Goal: Task Accomplishment & Management: Complete application form

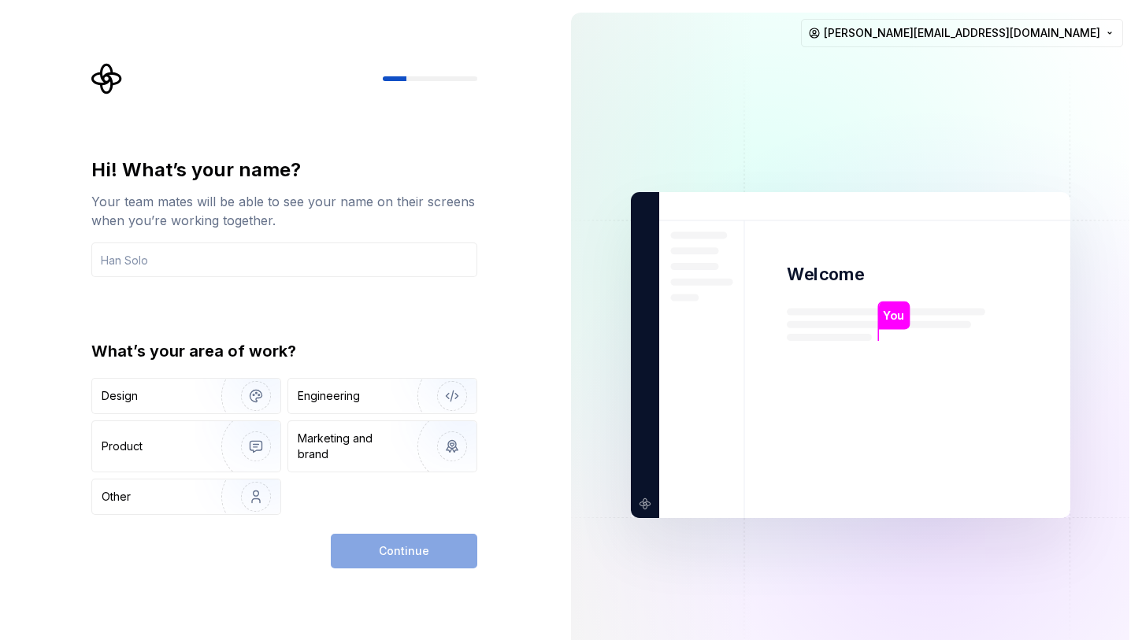
drag, startPoint x: 520, startPoint y: 335, endPoint x: 493, endPoint y: 338, distance: 26.9
click at [520, 335] on div "Hi! What’s your name? Your team mates will be able to see your name on their sc…" at bounding box center [279, 355] width 558 height 710
click at [217, 257] on input "text" at bounding box center [284, 260] width 386 height 35
click at [172, 257] on input "text" at bounding box center [284, 260] width 386 height 35
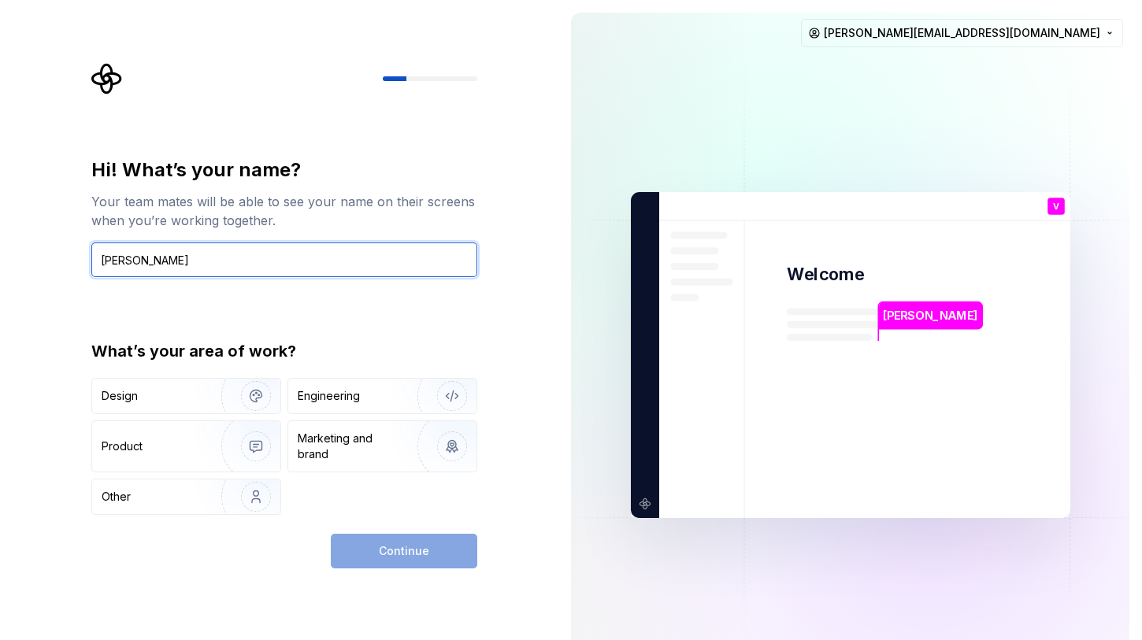
type input "[PERSON_NAME]"
click at [96, 311] on div "Hi! What’s your name? Your team mates will be able to see your name on their sc…" at bounding box center [284, 336] width 386 height 358
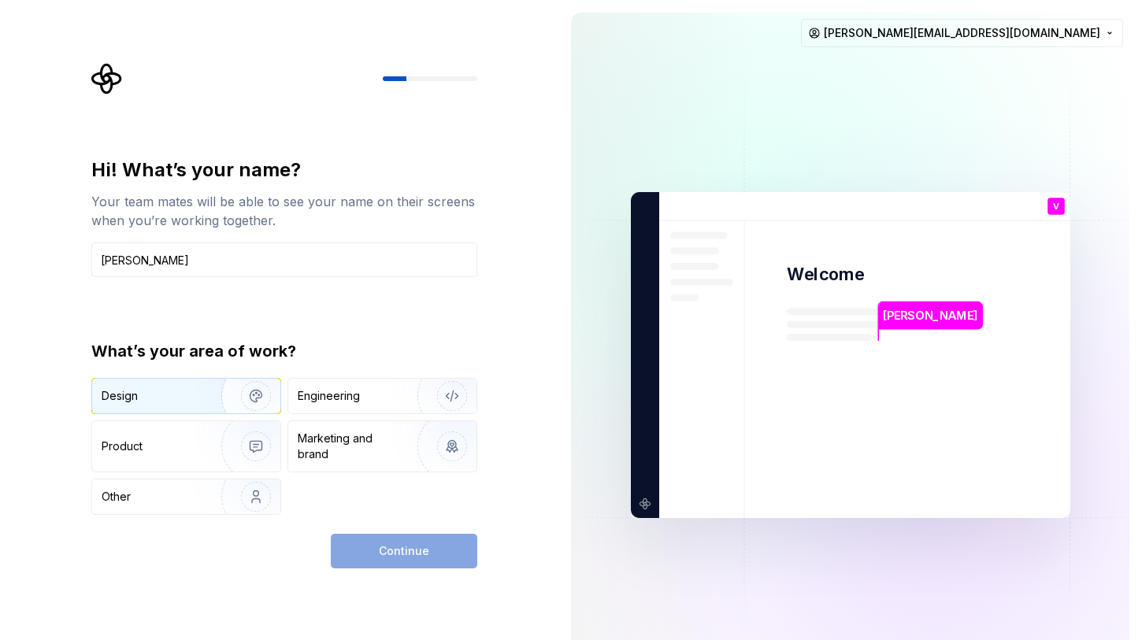
click at [166, 393] on div "Design" at bounding box center [151, 396] width 99 height 16
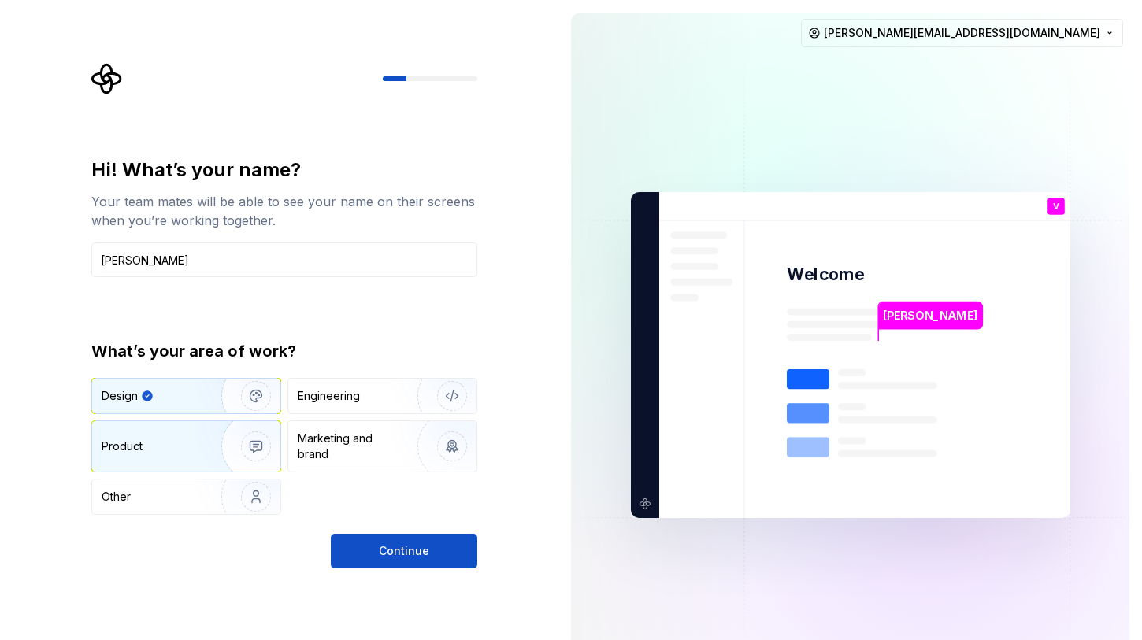
click at [162, 430] on div "Product" at bounding box center [186, 446] width 188 height 50
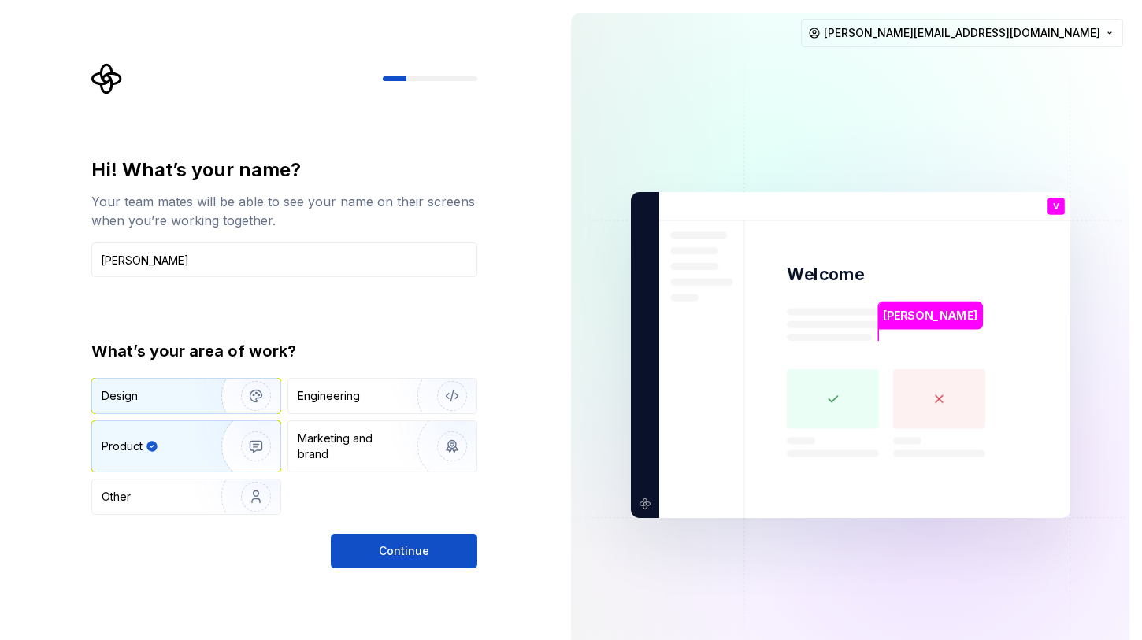
click at [169, 409] on div "Design" at bounding box center [186, 396] width 188 height 35
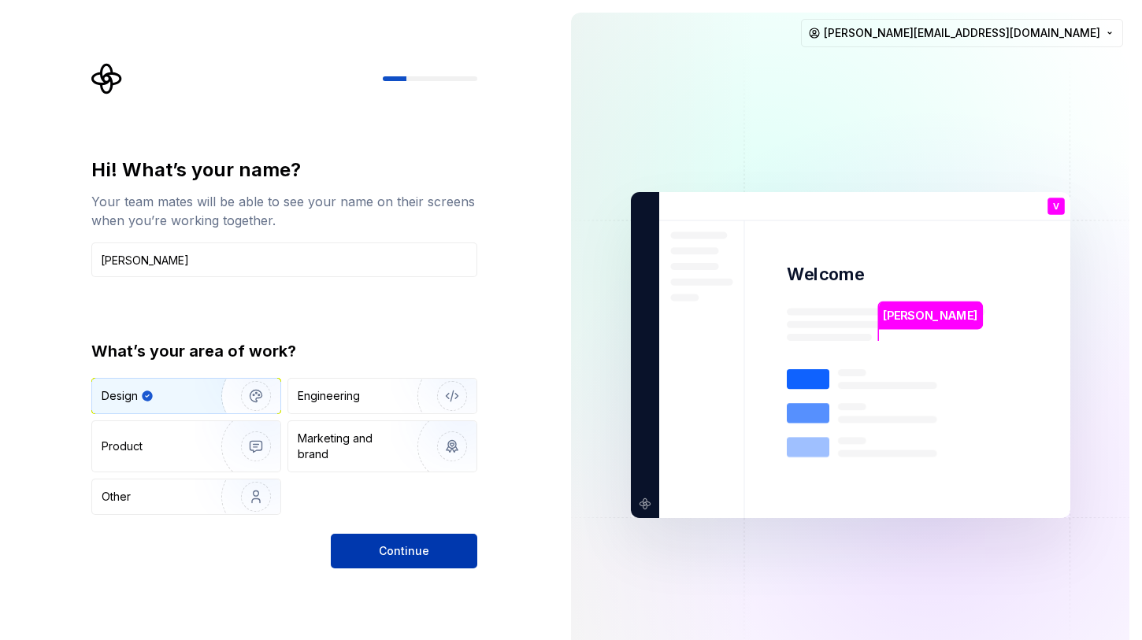
click at [376, 552] on button "Continue" at bounding box center [404, 551] width 146 height 35
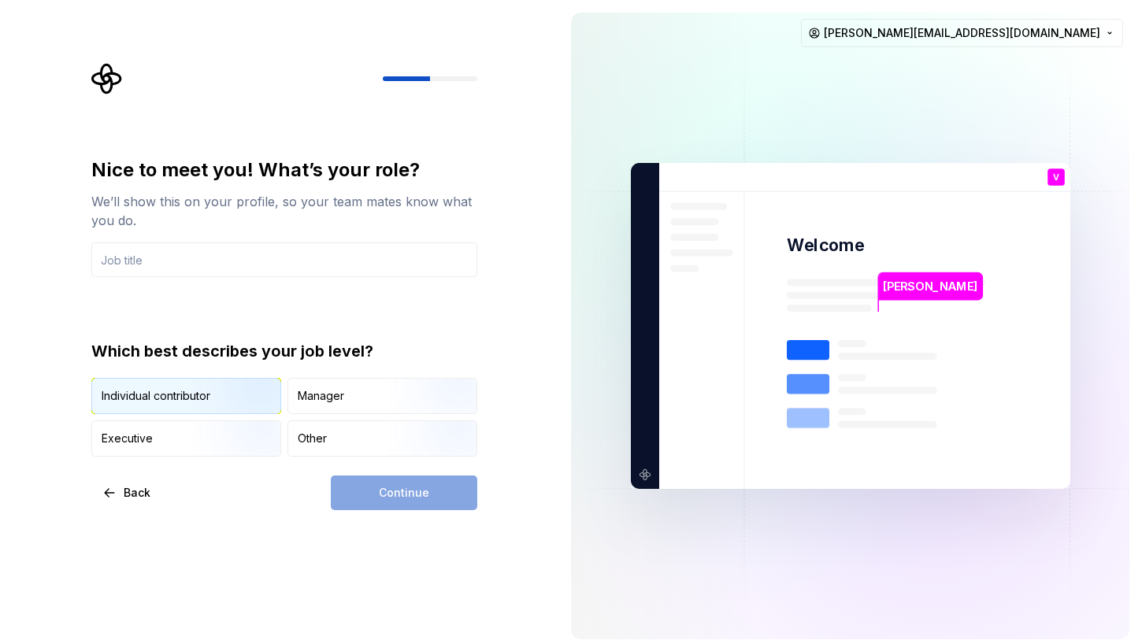
click at [213, 399] on img "button" at bounding box center [242, 416] width 101 height 106
click at [222, 501] on div "Back Continue" at bounding box center [284, 493] width 386 height 35
drag, startPoint x: 368, startPoint y: 406, endPoint x: 345, endPoint y: 407, distance: 22.9
click at [368, 406] on div "Manager" at bounding box center [382, 396] width 188 height 35
click at [266, 400] on img "button" at bounding box center [242, 416] width 101 height 106
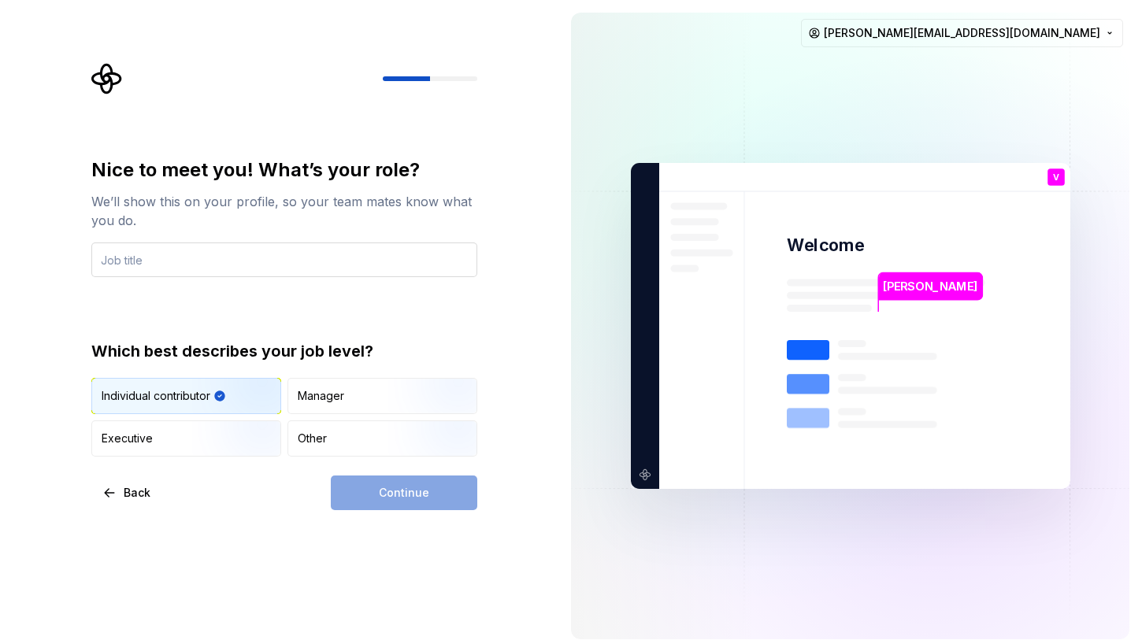
click at [229, 270] on input "text" at bounding box center [284, 260] width 386 height 35
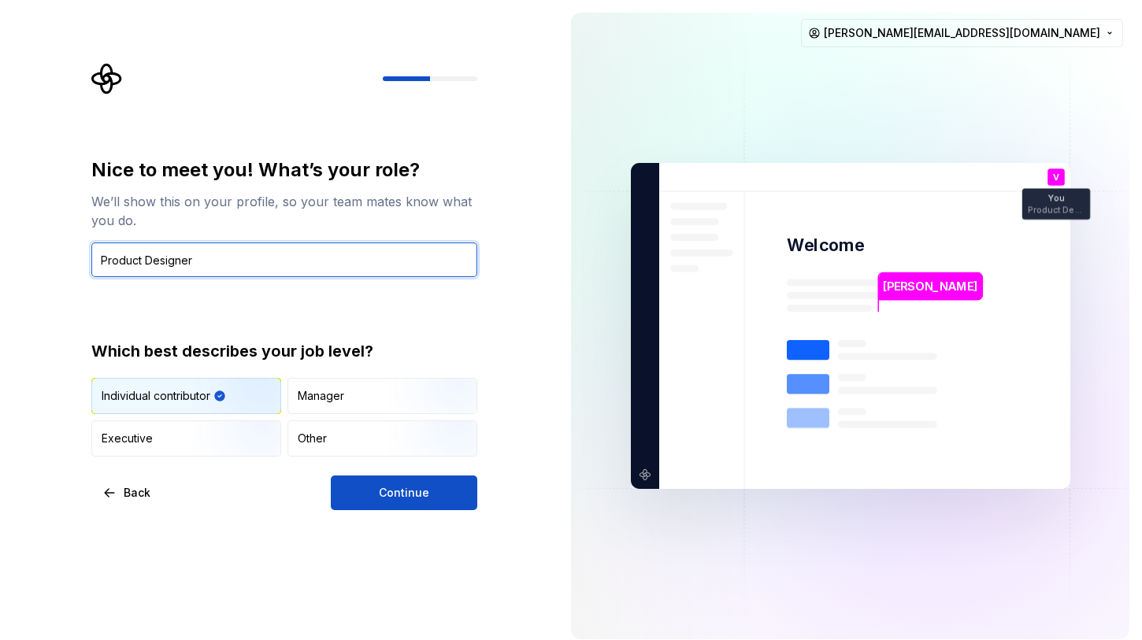
type input "Product Designer"
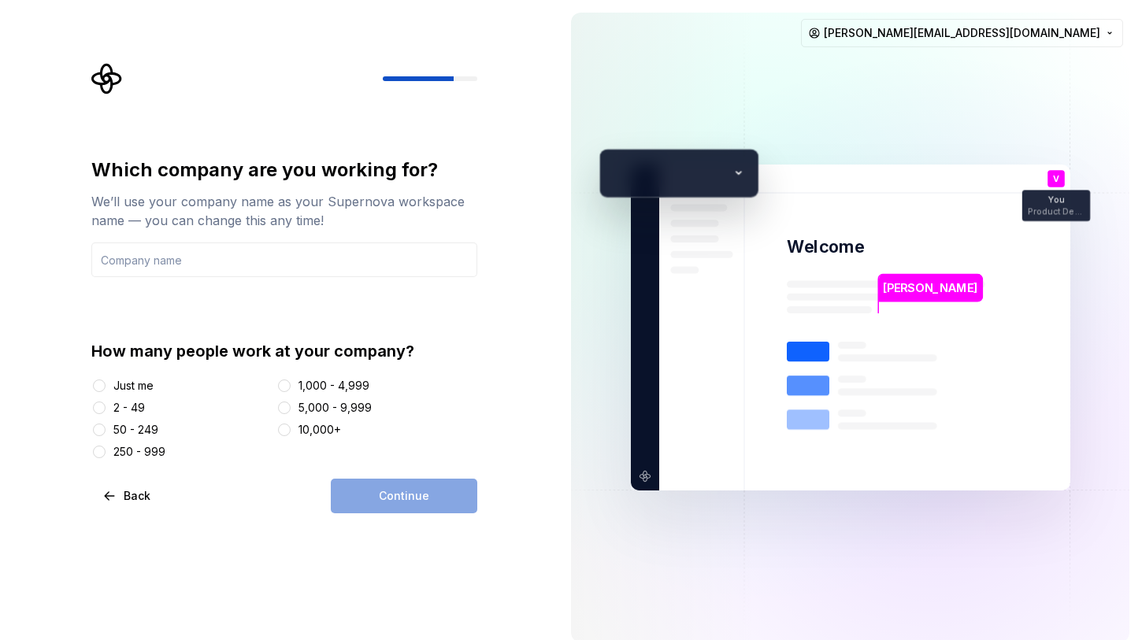
click at [224, 269] on input "text" at bounding box center [284, 260] width 386 height 35
click at [198, 263] on input "text" at bounding box center [284, 260] width 386 height 35
type input "ULTRA bet"
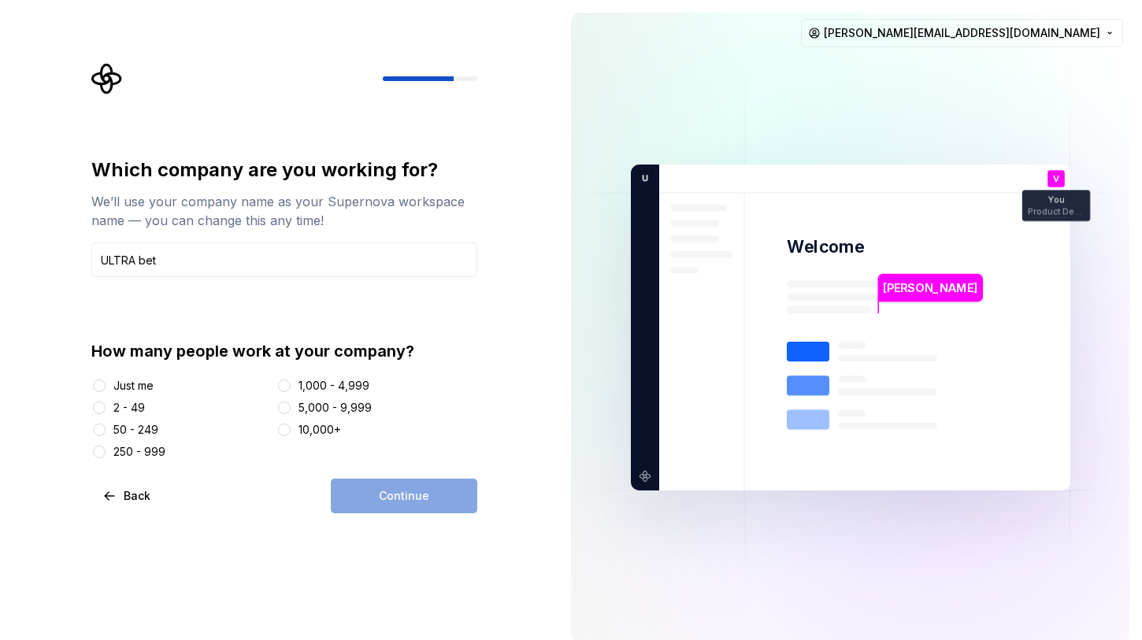
click at [102, 350] on div "How many people work at your company?" at bounding box center [284, 351] width 386 height 22
click at [133, 386] on div "Just me" at bounding box center [133, 386] width 40 height 16
click at [106, 386] on button "Just me" at bounding box center [99, 386] width 13 height 13
drag, startPoint x: 149, startPoint y: 432, endPoint x: 246, endPoint y: 475, distance: 106.8
click at [150, 432] on div "50 - 249" at bounding box center [135, 430] width 45 height 16
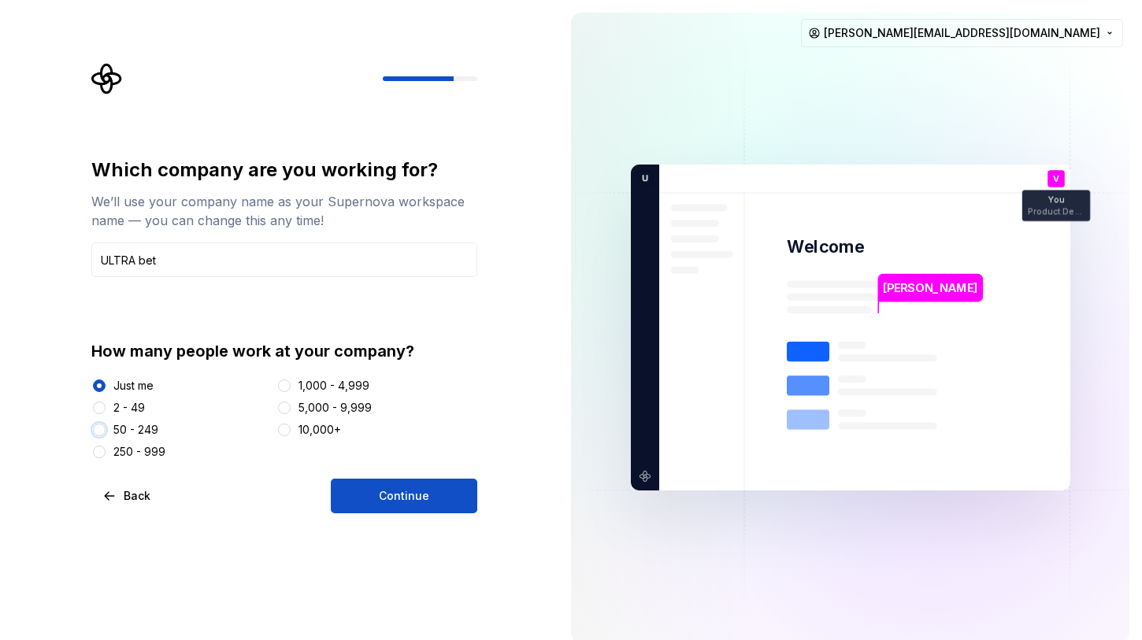
click at [106, 432] on button "50 - 249" at bounding box center [99, 430] width 13 height 13
drag, startPoint x: 369, startPoint y: 505, endPoint x: 274, endPoint y: 510, distance: 94.7
click at [365, 506] on button "Continue" at bounding box center [404, 496] width 146 height 35
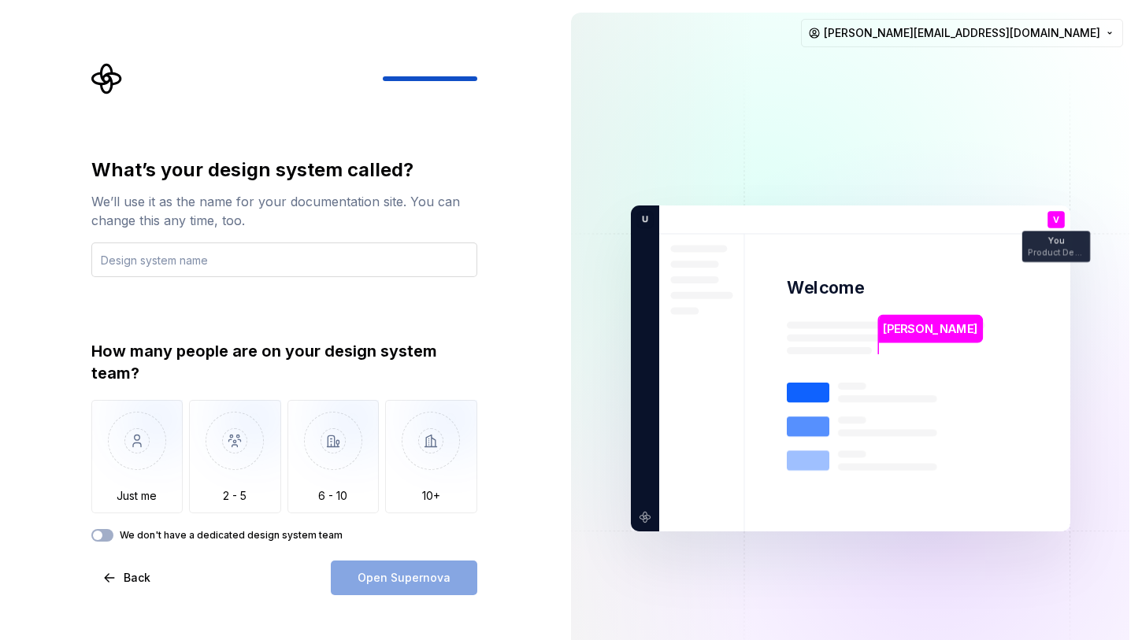
click at [194, 265] on input "text" at bounding box center [284, 260] width 386 height 35
type input "Ultra System"
drag, startPoint x: 161, startPoint y: 476, endPoint x: 228, endPoint y: 523, distance: 82.1
click at [161, 476] on img "button" at bounding box center [137, 453] width 92 height 106
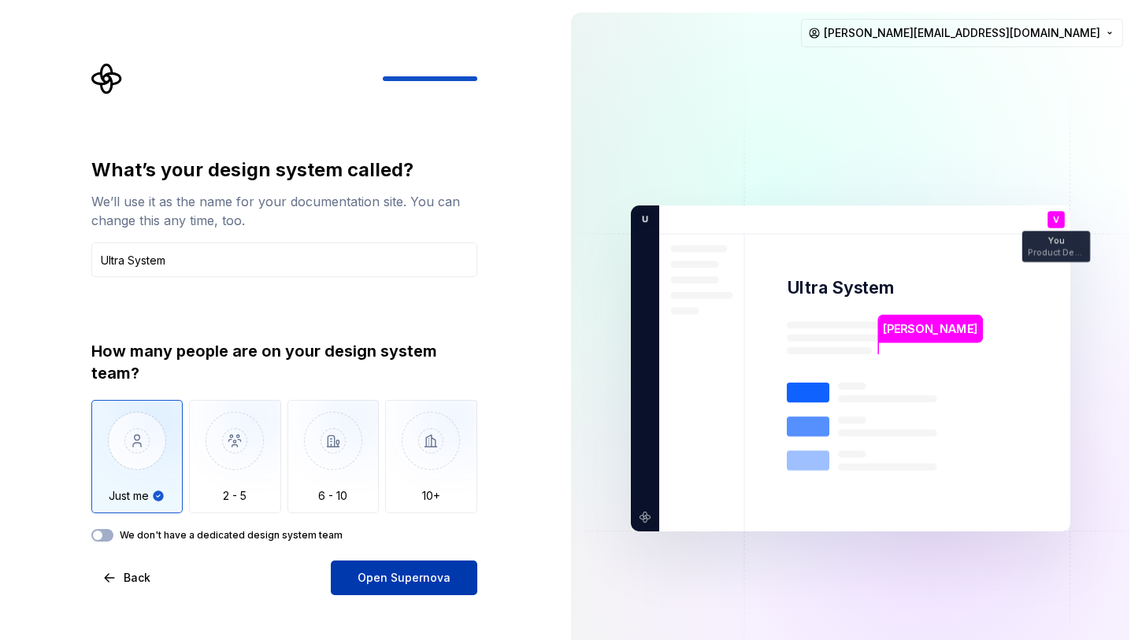
click at [363, 570] on span "Open Supernova" at bounding box center [404, 578] width 93 height 16
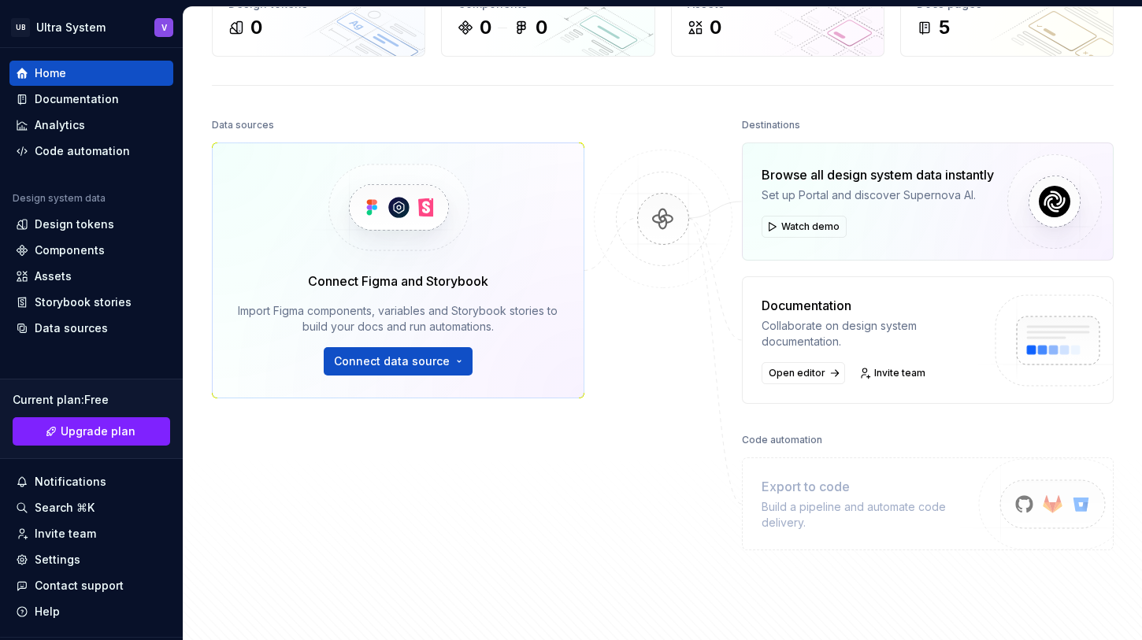
scroll to position [115, 0]
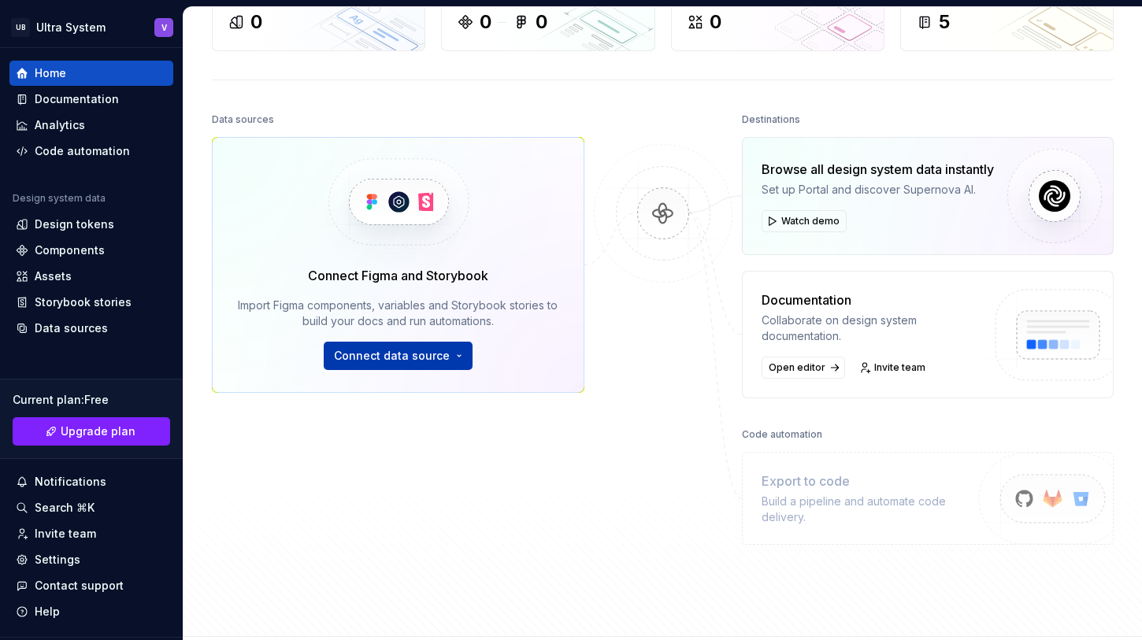
click at [447, 358] on button "Connect data source" at bounding box center [398, 356] width 149 height 28
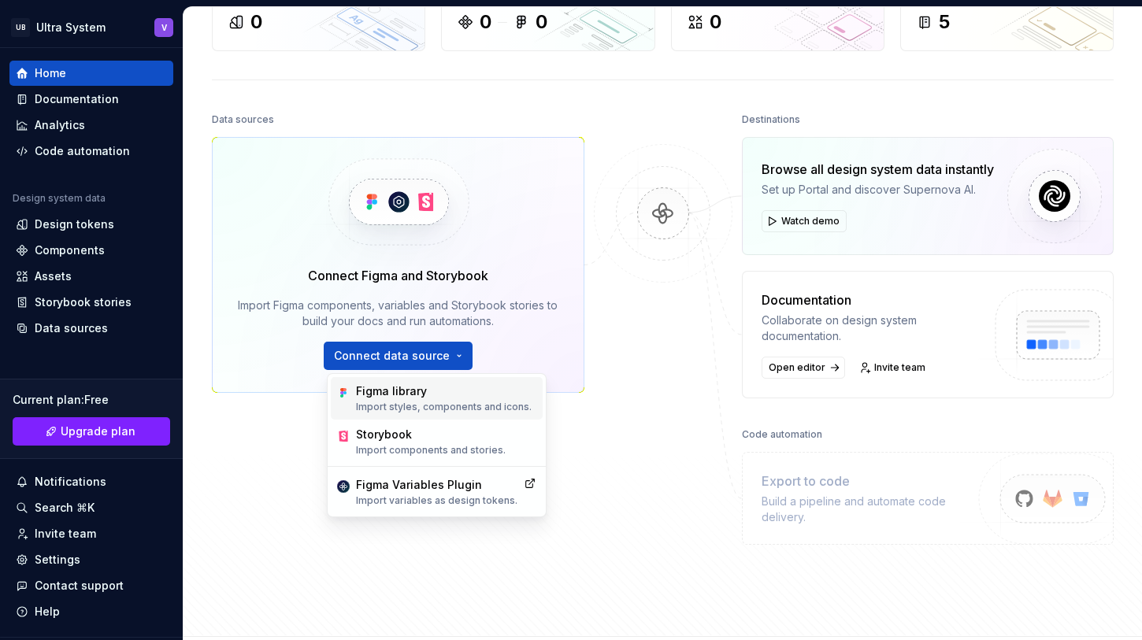
click at [432, 406] on p "Import styles, components and icons." at bounding box center [444, 407] width 176 height 13
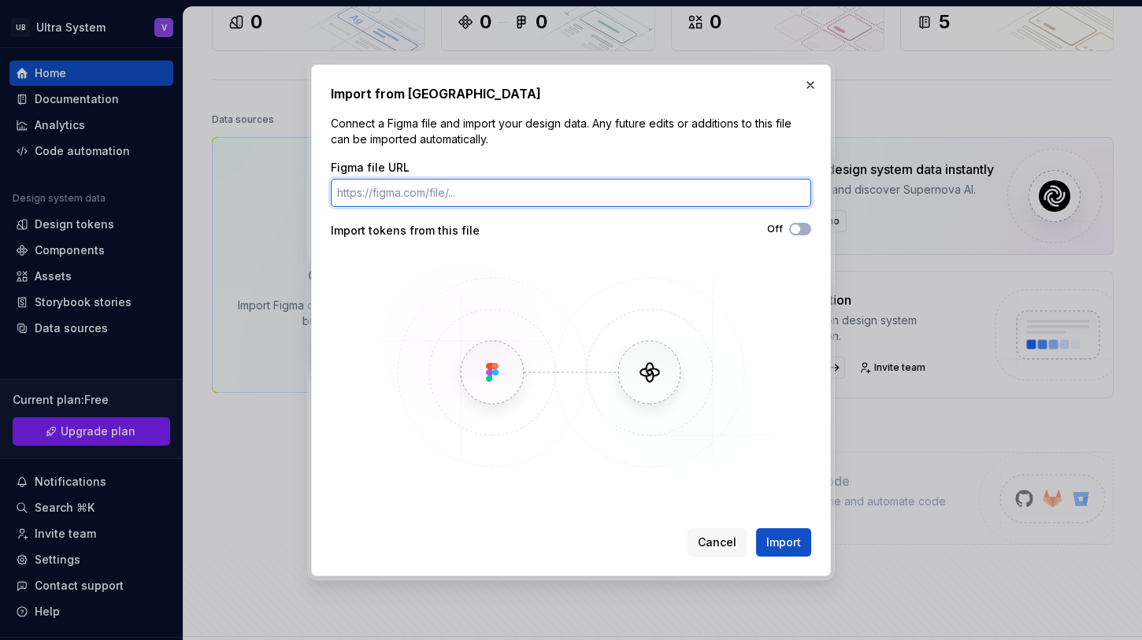
paste input "[URL][DOMAIN_NAME]"
type input "[URL][DOMAIN_NAME]"
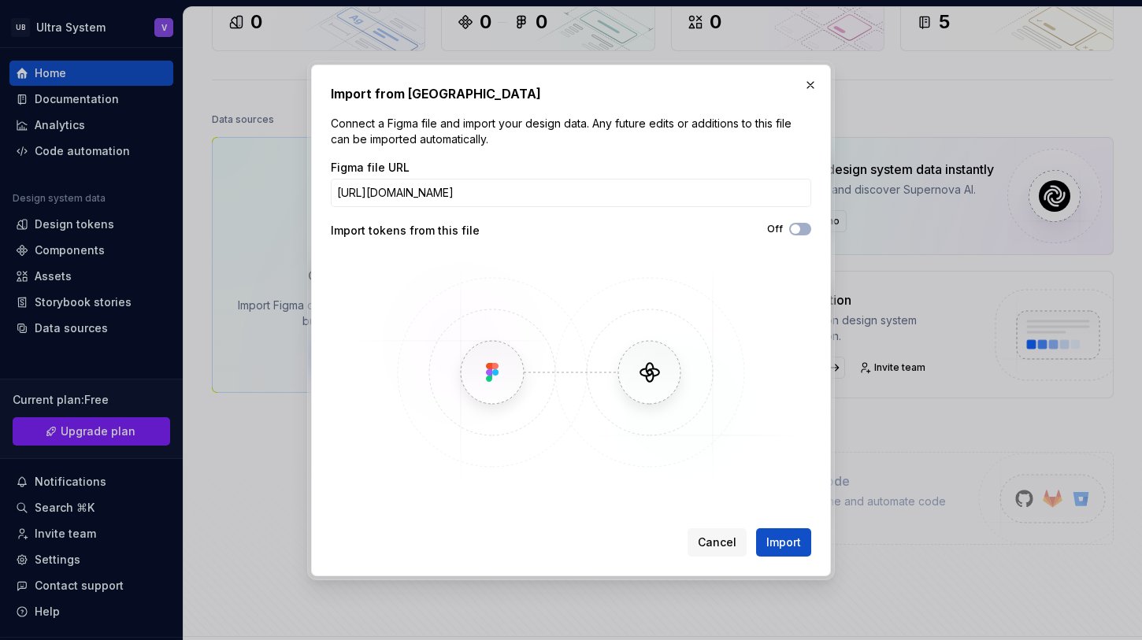
scroll to position [0, 0]
click at [584, 164] on div "Figma file URL" at bounding box center [571, 168] width 480 height 16
drag, startPoint x: 773, startPoint y: 548, endPoint x: 643, endPoint y: 531, distance: 131.1
click at [773, 548] on span "Import" at bounding box center [783, 543] width 35 height 16
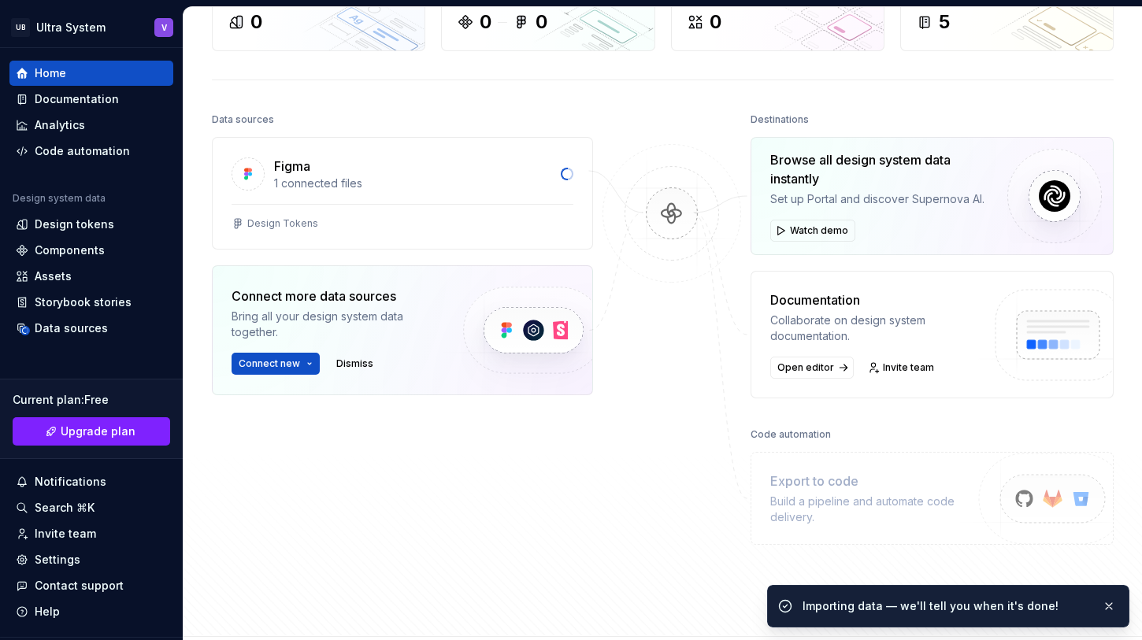
click at [543, 421] on div "Figma 1 connected files Design Tokens Connect more data sources Bring all your …" at bounding box center [402, 305] width 381 height 337
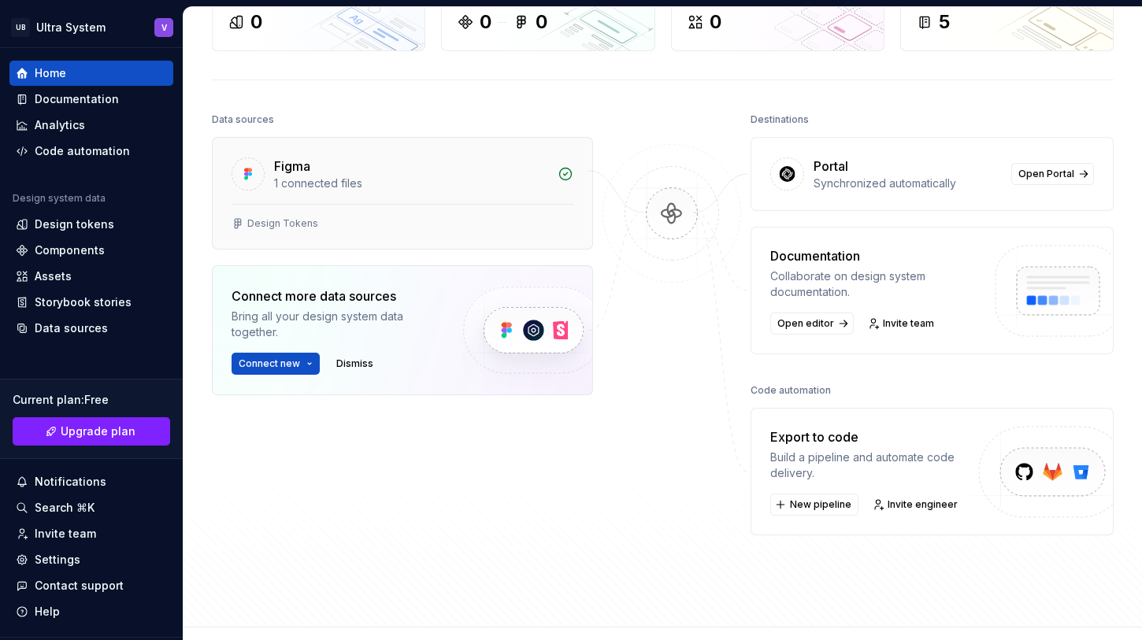
click at [346, 180] on div "1 connected files" at bounding box center [411, 184] width 274 height 16
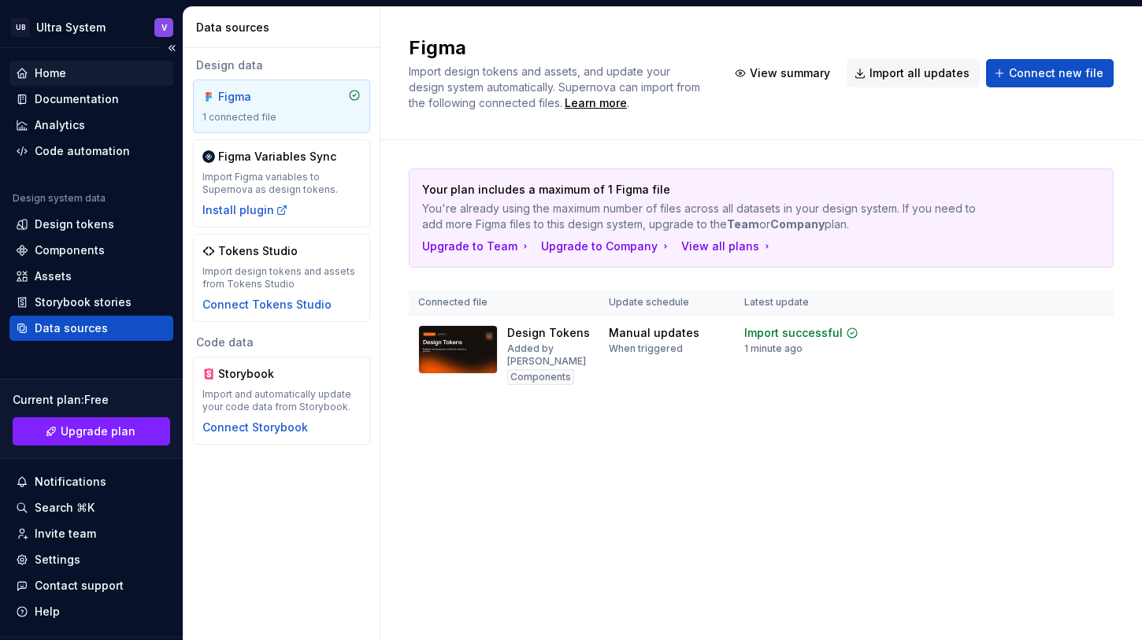
click at [54, 73] on div "Home" at bounding box center [50, 73] width 31 height 16
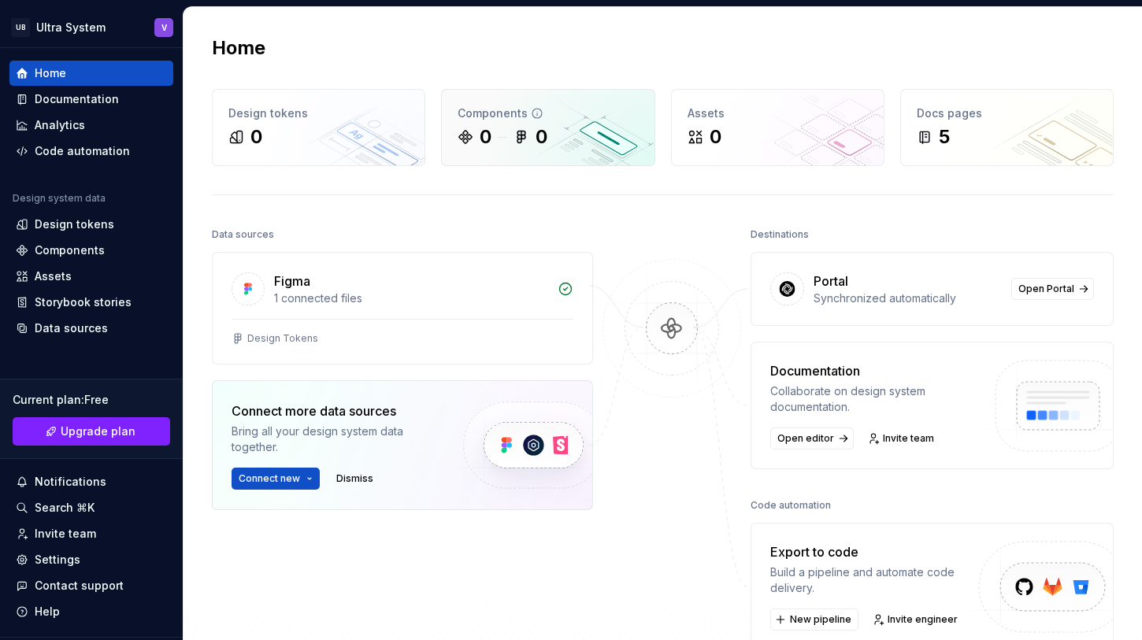
click at [567, 140] on div "0 0" at bounding box center [548, 136] width 180 height 25
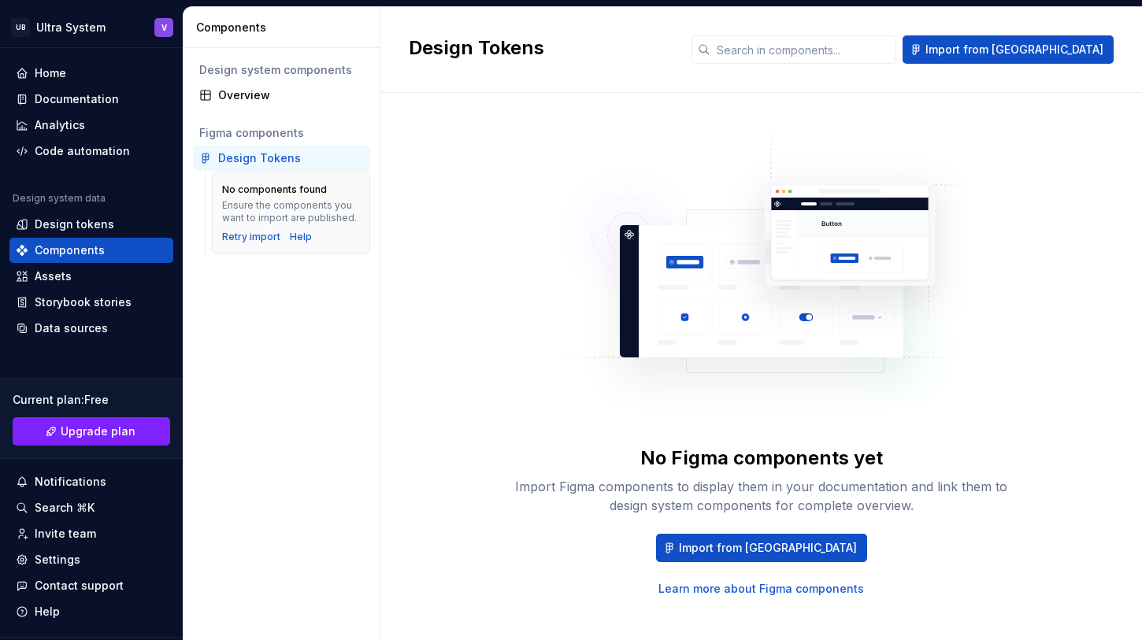
click at [272, 167] on div "Design Tokens" at bounding box center [281, 158] width 177 height 25
click at [493, 209] on div "No Figma components yet Import Figma components to display them in your documen…" at bounding box center [761, 359] width 705 height 476
click at [854, 106] on div "No Figma components yet Import Figma components to display them in your documen…" at bounding box center [761, 375] width 705 height 564
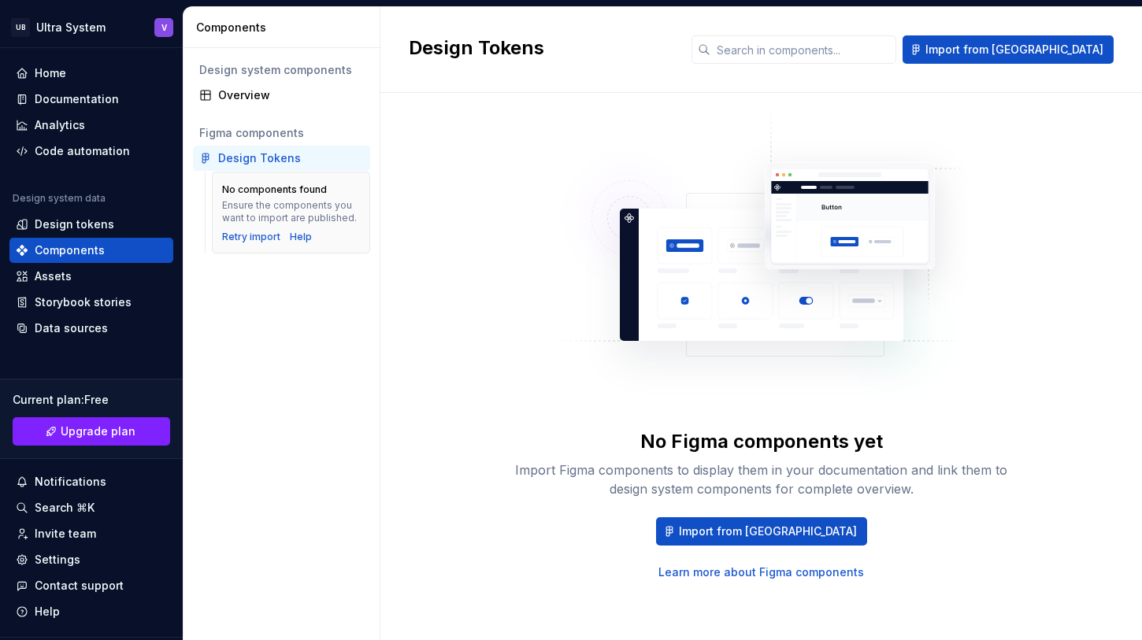
click at [697, 443] on div "No Figma components yet" at bounding box center [761, 441] width 243 height 25
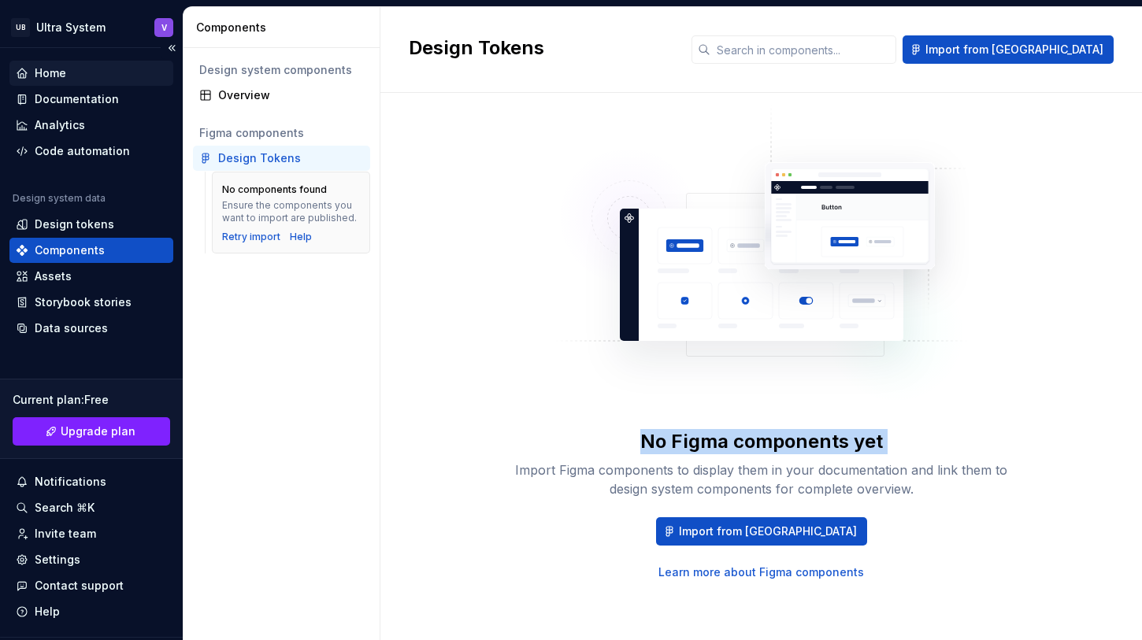
click at [50, 80] on div "Home" at bounding box center [50, 73] width 31 height 16
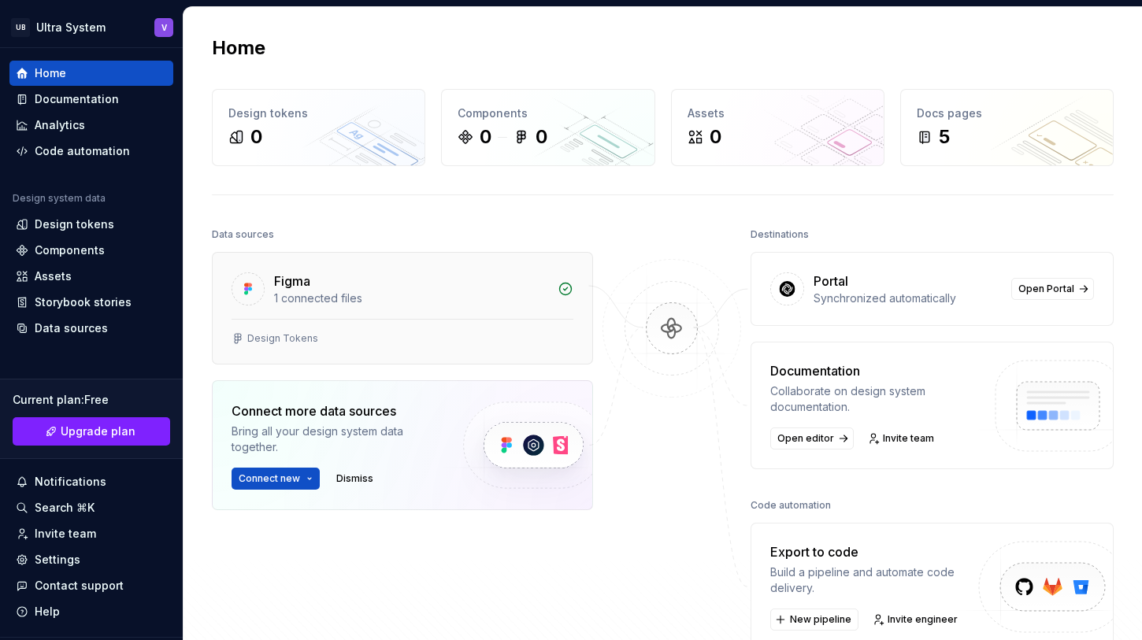
click at [510, 317] on div "Figma 1 connected files" at bounding box center [403, 286] width 380 height 66
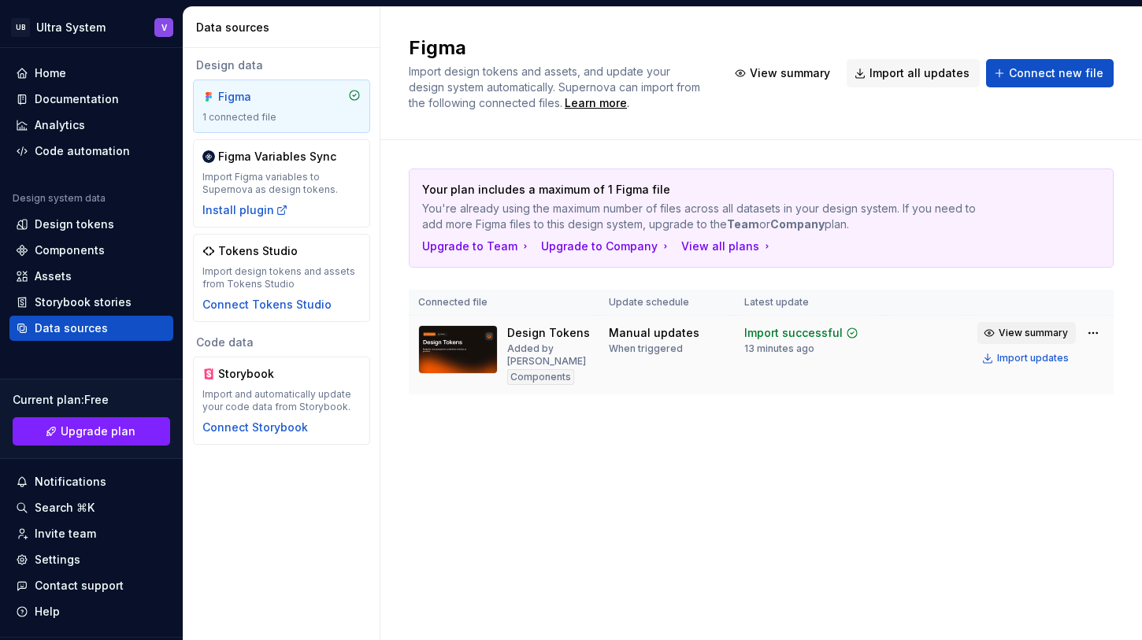
click at [1023, 332] on span "View summary" at bounding box center [1033, 333] width 69 height 13
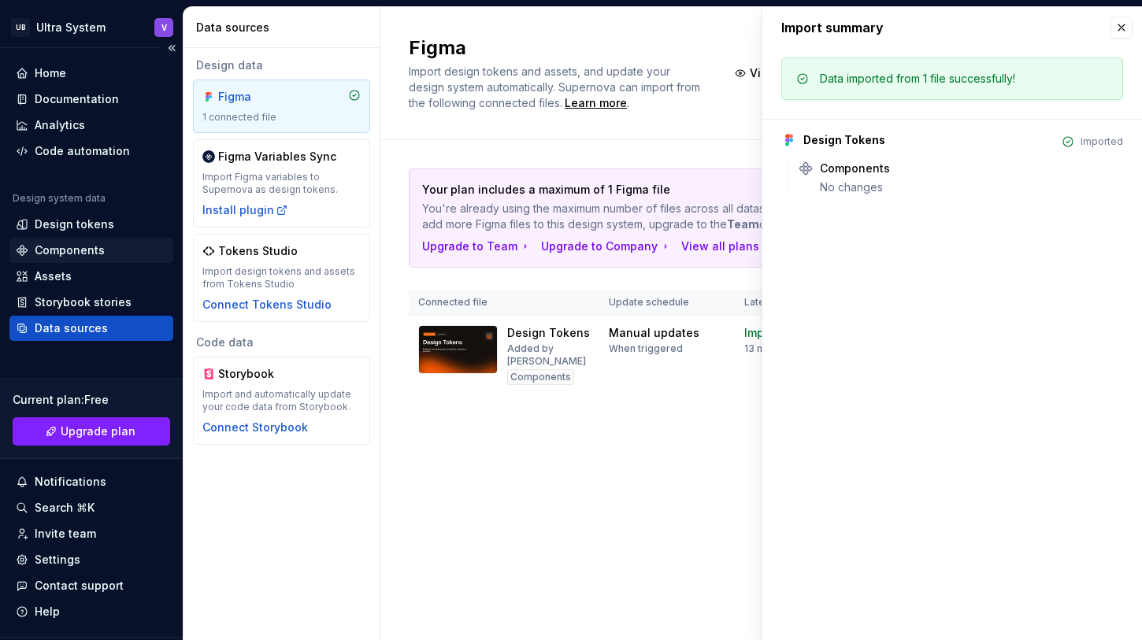
click at [82, 238] on div "Components" at bounding box center [91, 250] width 164 height 25
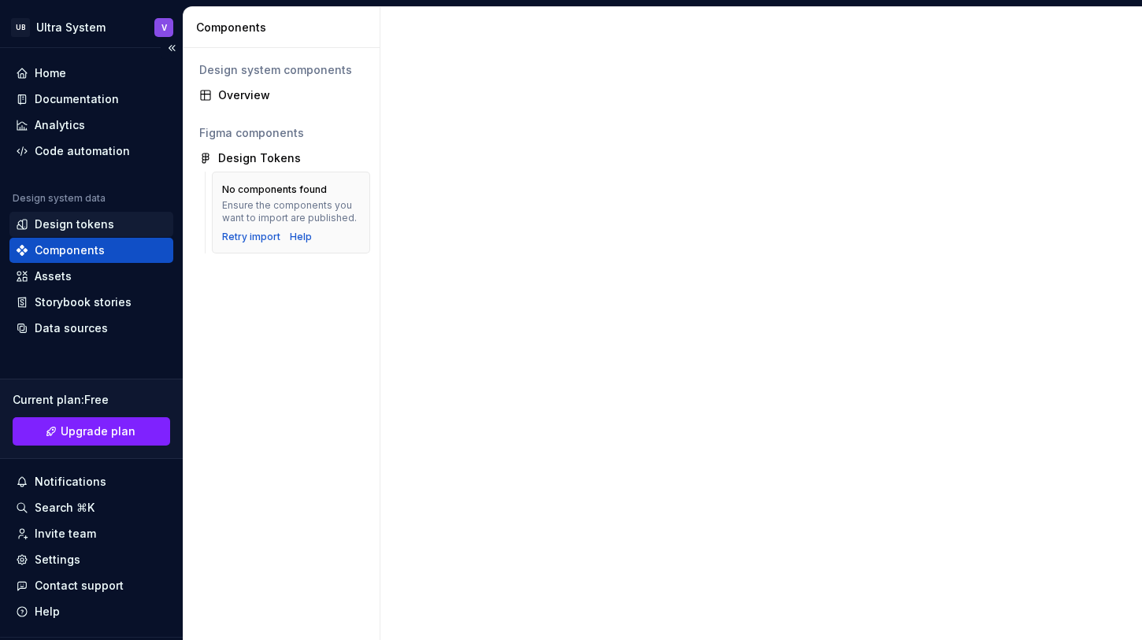
click at [75, 225] on div "Design tokens" at bounding box center [75, 225] width 80 height 16
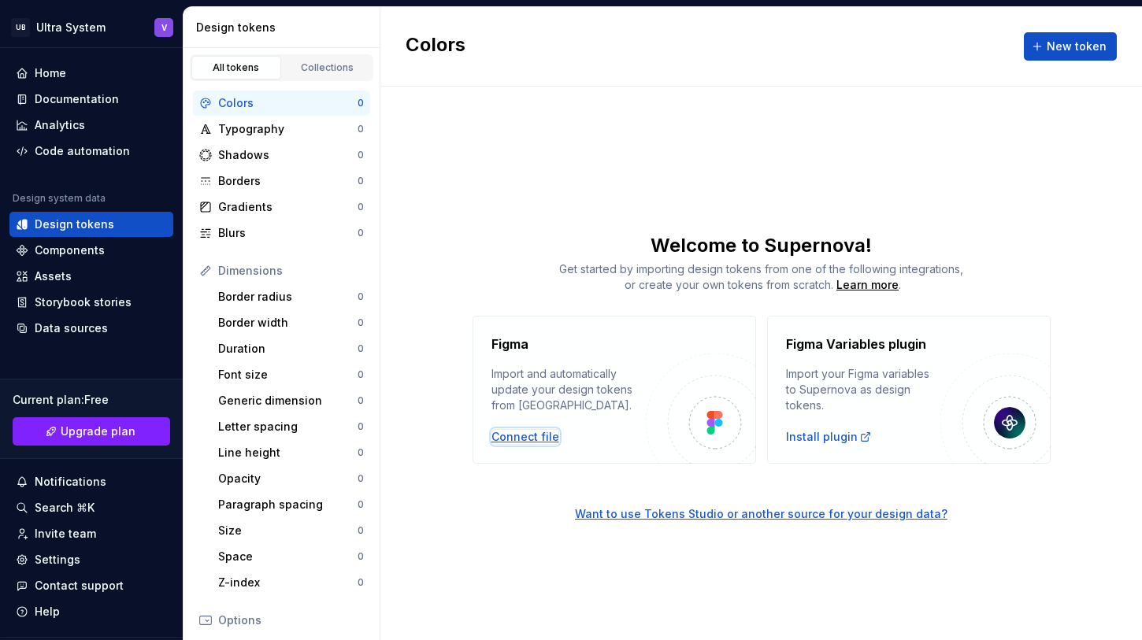
click at [534, 433] on div "Connect file" at bounding box center [525, 437] width 68 height 16
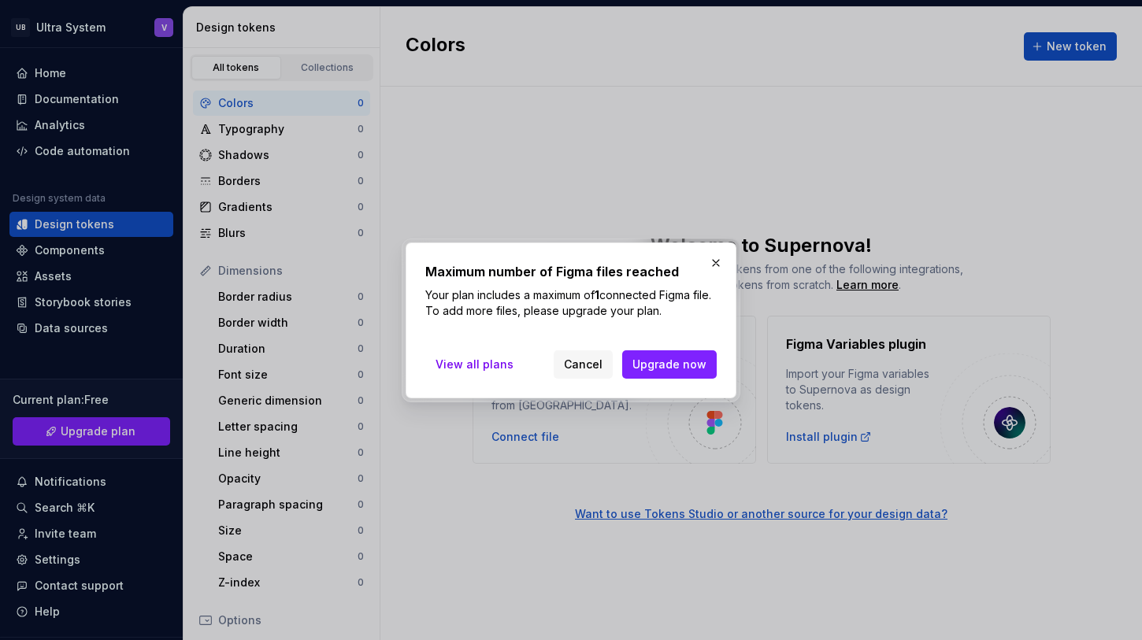
click at [506, 338] on div "Maximum number of Figma files reached Your plan includes a maximum of 1 connect…" at bounding box center [570, 320] width 291 height 117
click at [483, 363] on span "View all plans" at bounding box center [474, 365] width 78 height 16
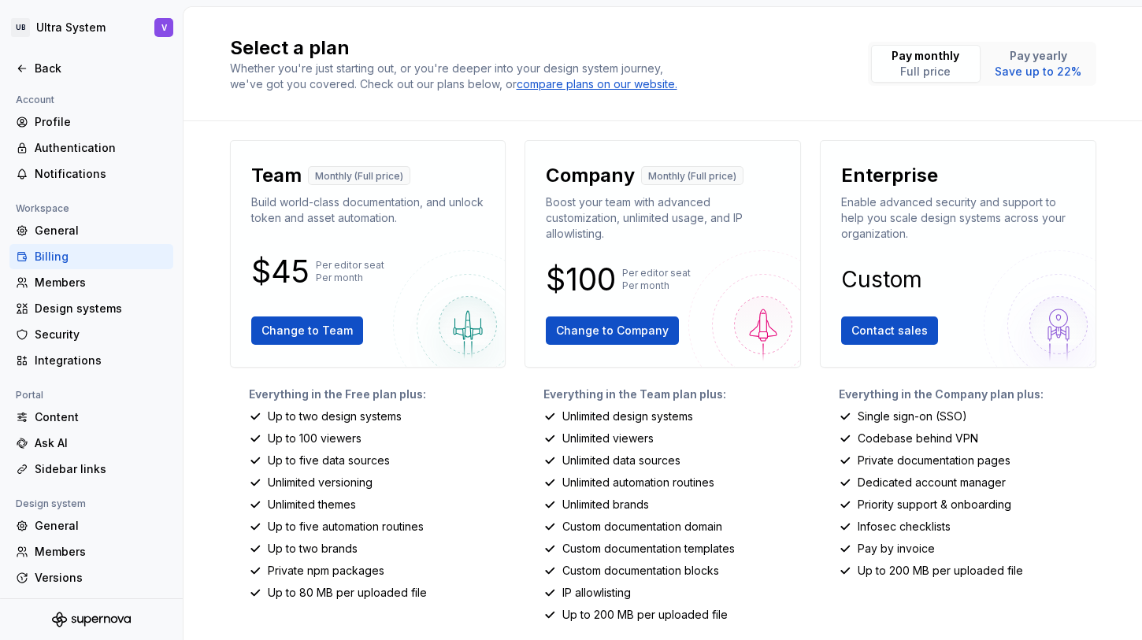
click at [206, 150] on div "Select a plan Whether you're just starting out, or you're deeper into your desi…" at bounding box center [662, 323] width 958 height 633
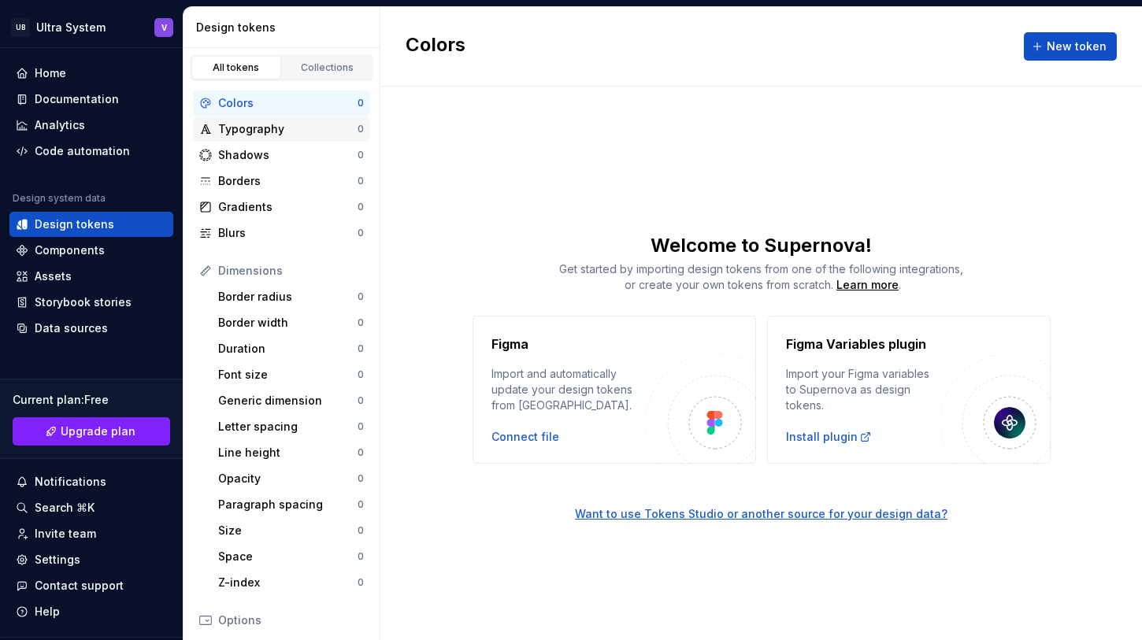
click at [227, 131] on div "Typography" at bounding box center [287, 129] width 139 height 16
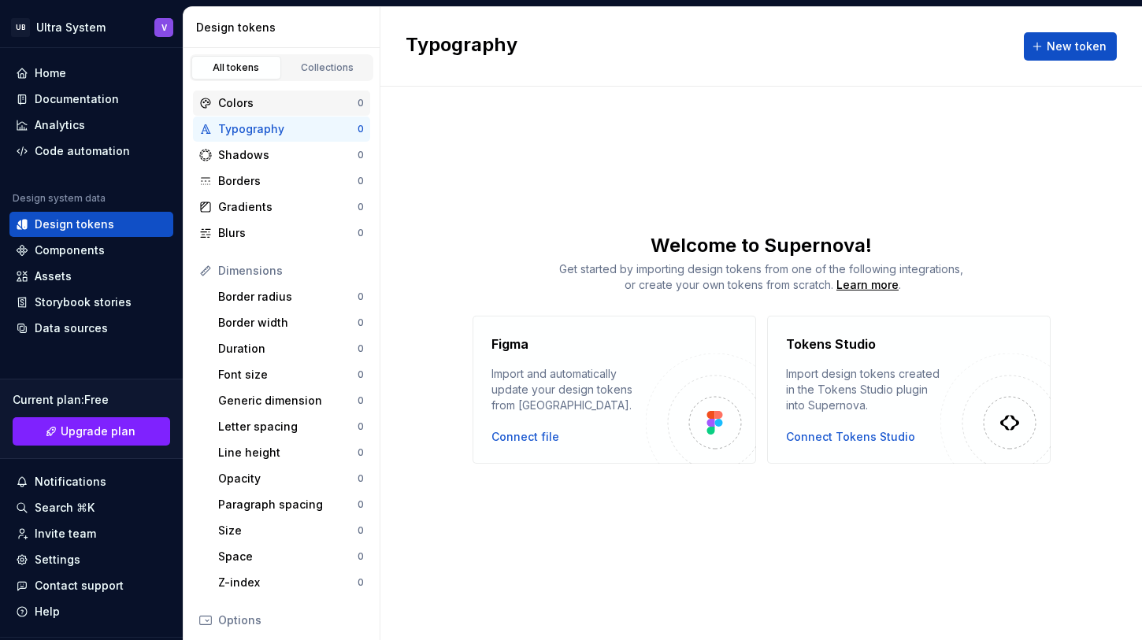
click at [260, 103] on div "Colors" at bounding box center [287, 103] width 139 height 16
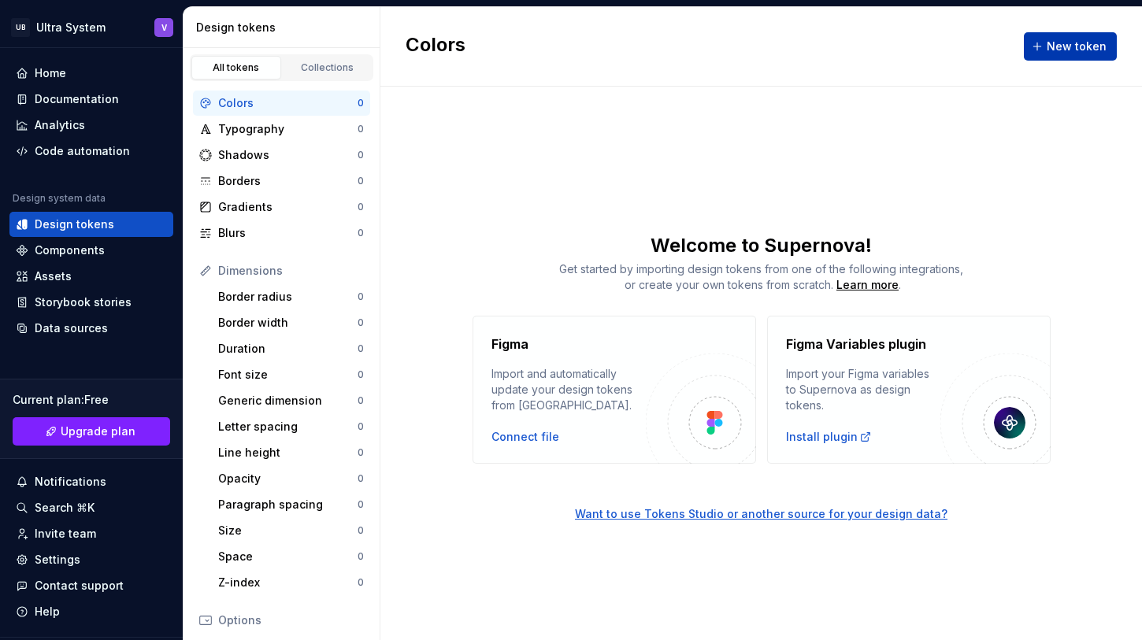
click at [1041, 43] on button "New token" at bounding box center [1070, 46] width 93 height 28
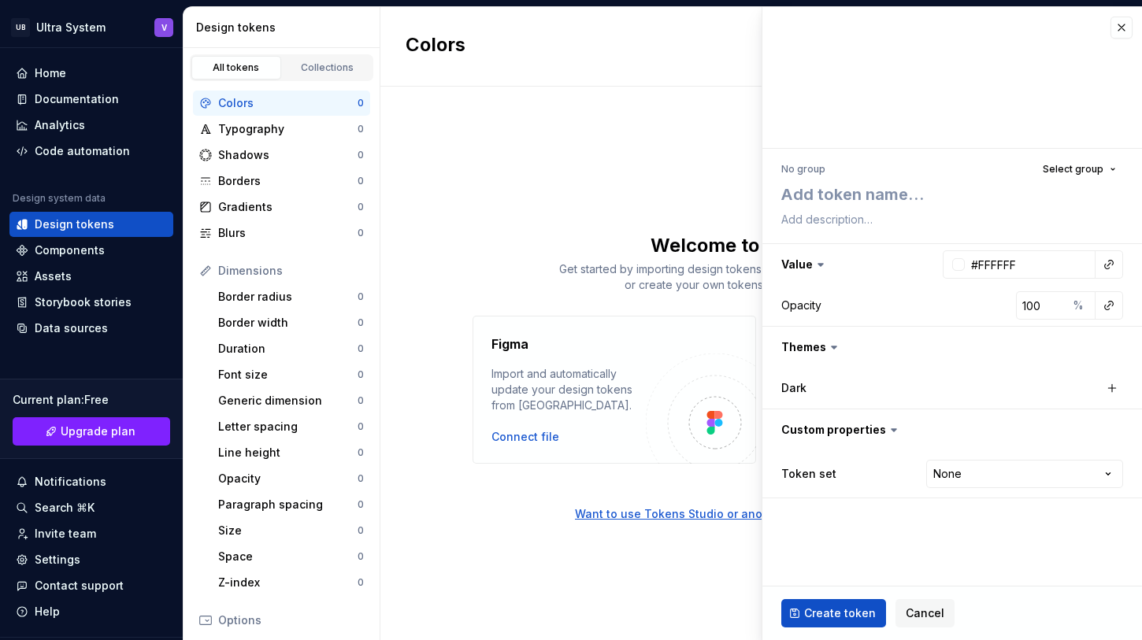
click at [698, 223] on div "Colors New token Welcome to Supernova! Get started by importing design tokens f…" at bounding box center [760, 323] width 761 height 633
click at [1112, 30] on button "button" at bounding box center [1121, 28] width 22 height 22
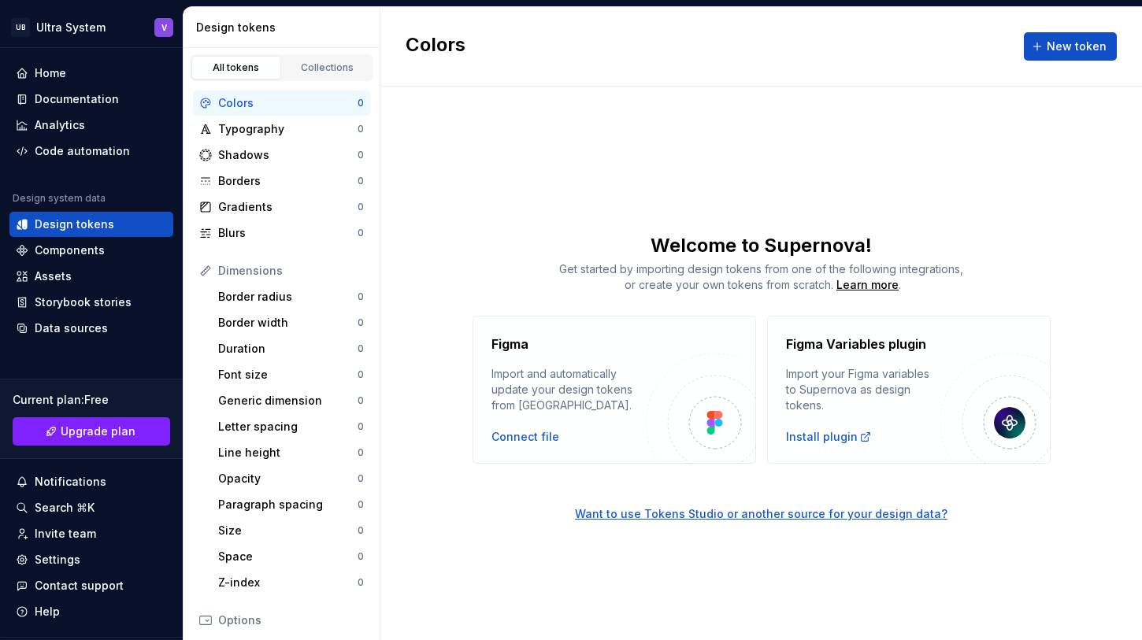
click at [600, 228] on div "Colors New token Welcome to Supernova! Get started by importing design tokens f…" at bounding box center [760, 323] width 761 height 633
click at [253, 128] on div "Typography" at bounding box center [287, 129] width 139 height 16
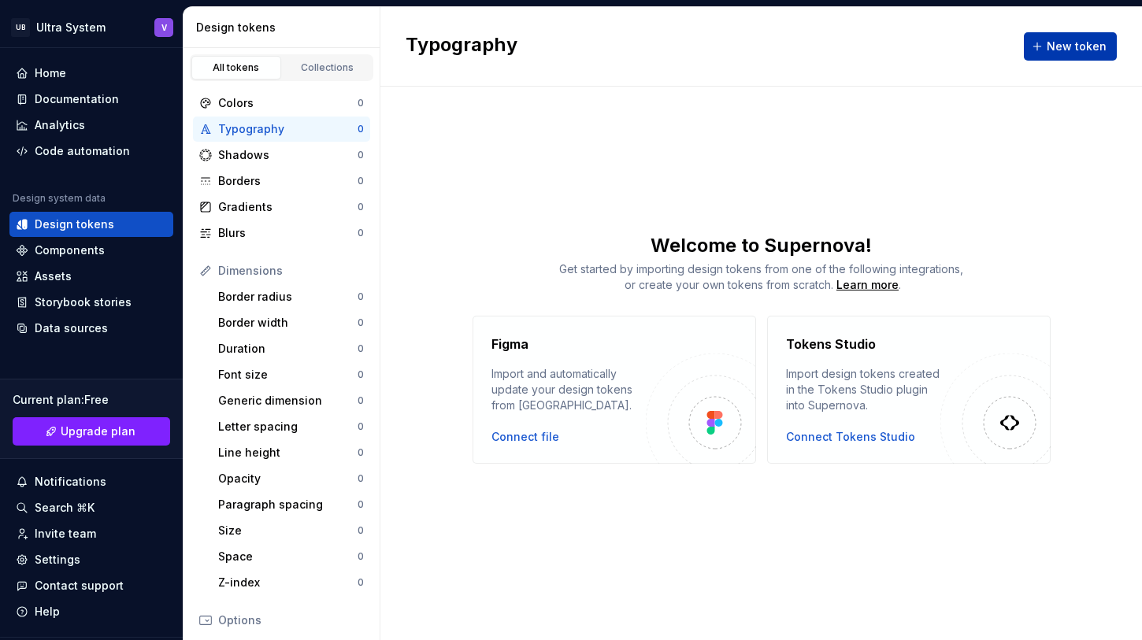
click at [1073, 59] on button "New token" at bounding box center [1070, 46] width 93 height 28
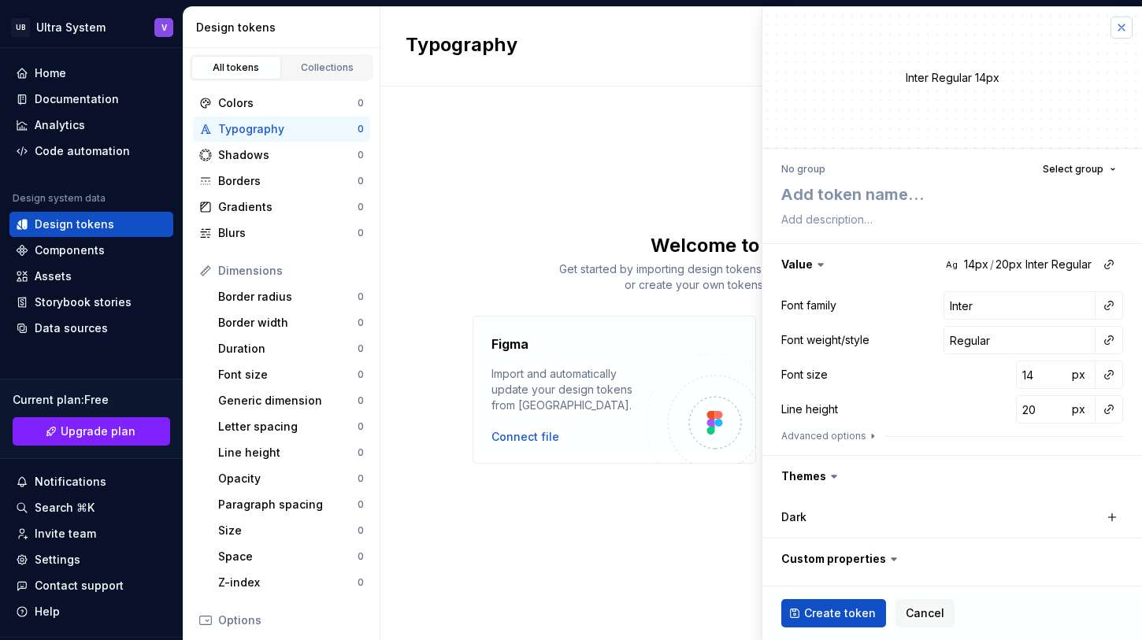
click at [1127, 28] on button "button" at bounding box center [1121, 28] width 22 height 22
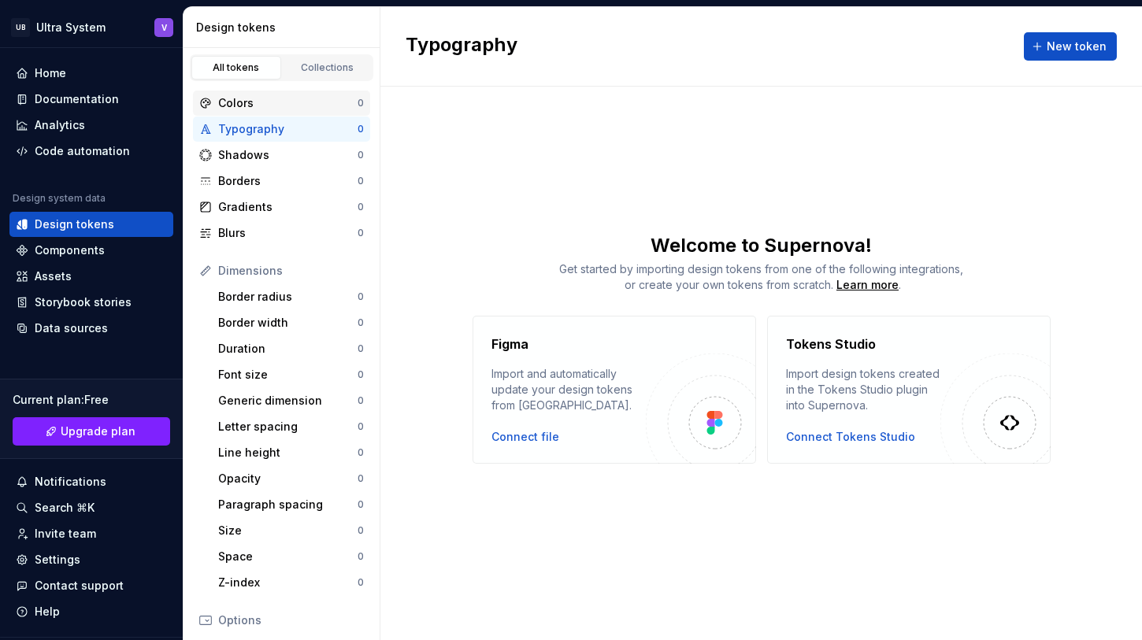
click at [314, 105] on div "Colors" at bounding box center [287, 103] width 139 height 16
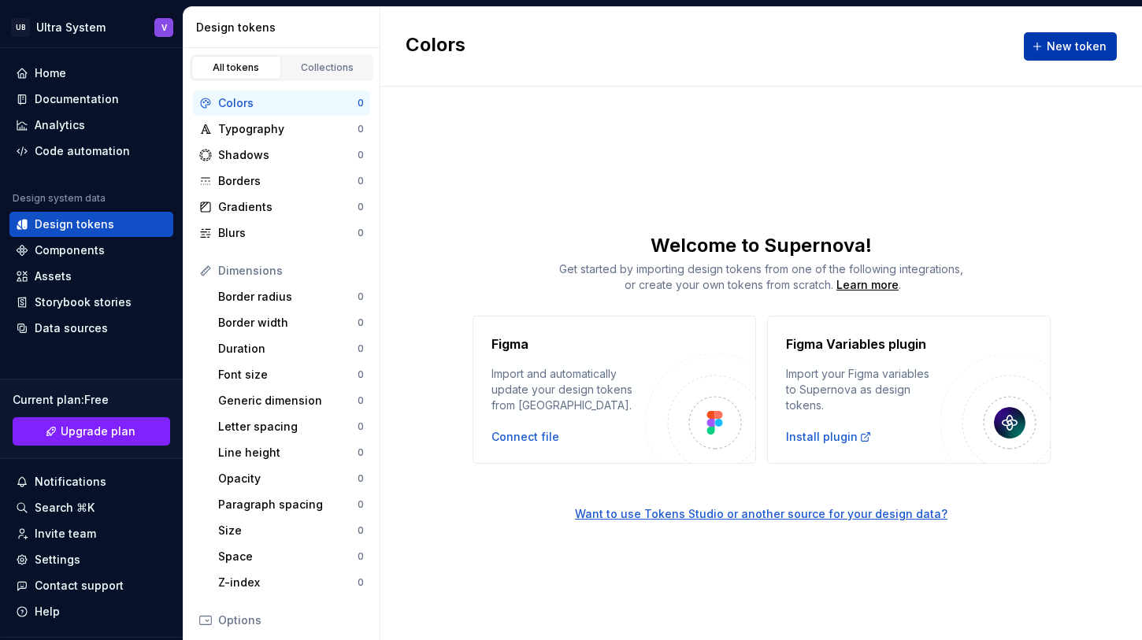
click at [1058, 50] on span "New token" at bounding box center [1077, 47] width 60 height 16
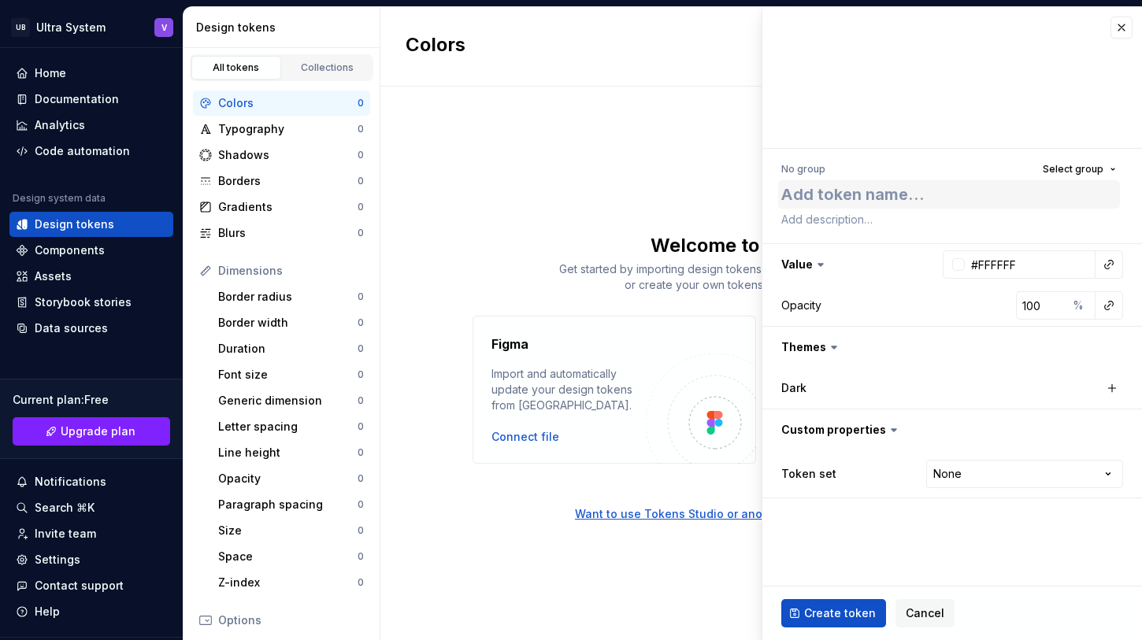
click at [827, 200] on textarea at bounding box center [949, 194] width 342 height 28
type textarea "*"
click at [541, 204] on div "Colors New token Welcome to Supernova! Get started by importing design tokens f…" at bounding box center [760, 323] width 761 height 633
click at [927, 601] on button "Cancel" at bounding box center [924, 613] width 59 height 28
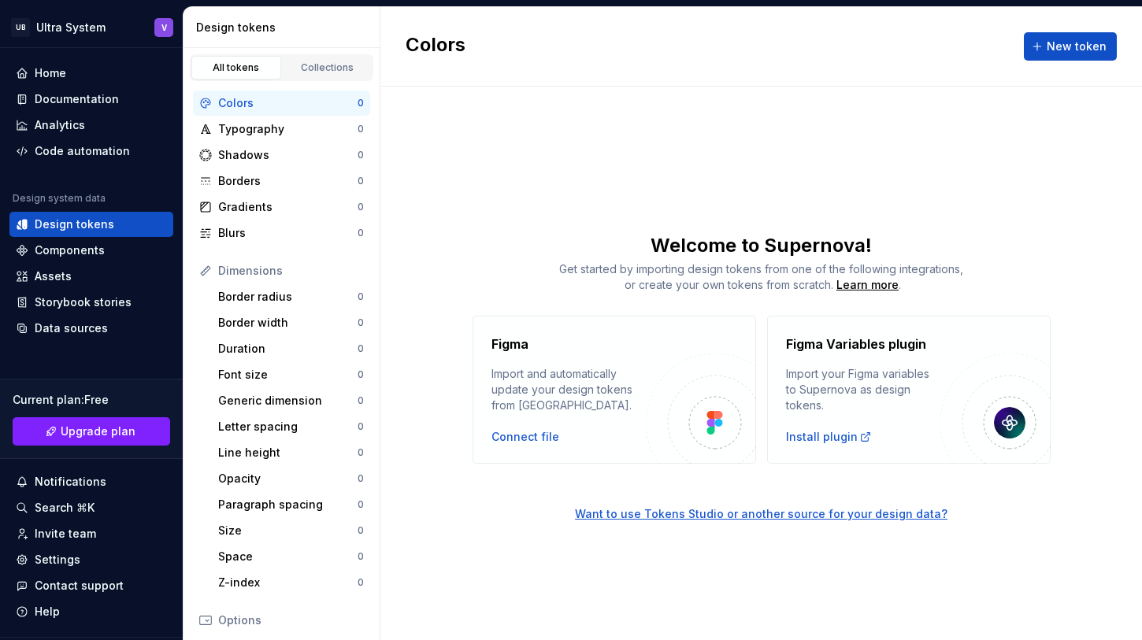
click at [406, 358] on div "Figma Import and automatically update your design tokens from Figma. Connect fi…" at bounding box center [760, 390] width 761 height 148
click at [246, 176] on div "Borders" at bounding box center [287, 181] width 139 height 16
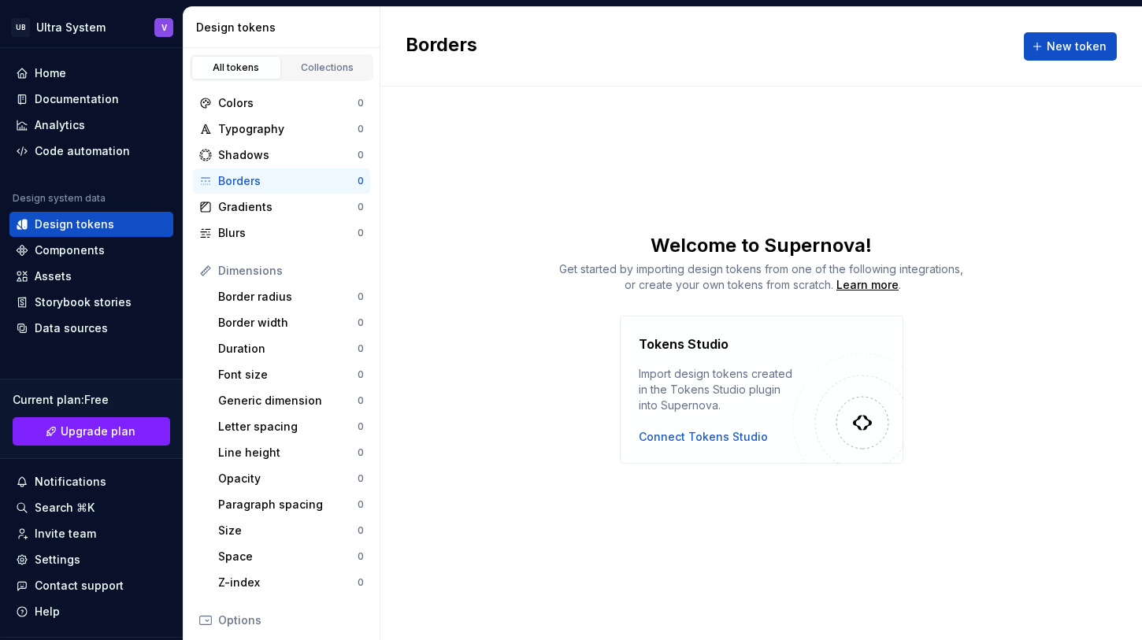
click at [417, 222] on div "Borders New token Welcome to Supernova! Get started by importing design tokens …" at bounding box center [760, 323] width 761 height 633
click at [259, 106] on div "Colors" at bounding box center [287, 103] width 139 height 16
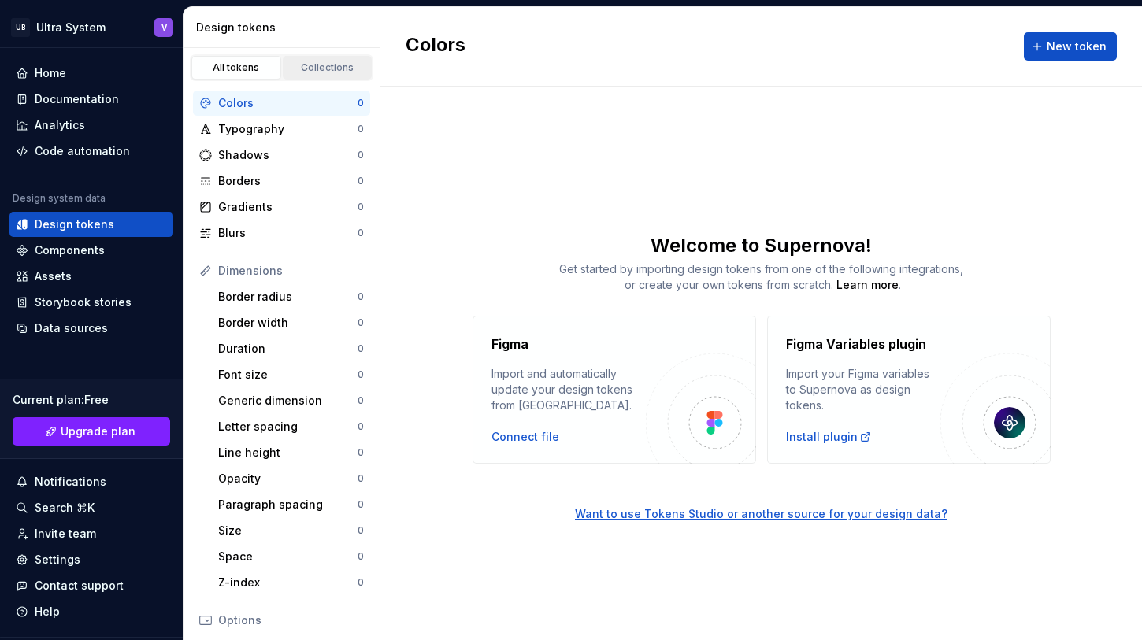
click at [309, 77] on link "Collections" at bounding box center [328, 68] width 90 height 24
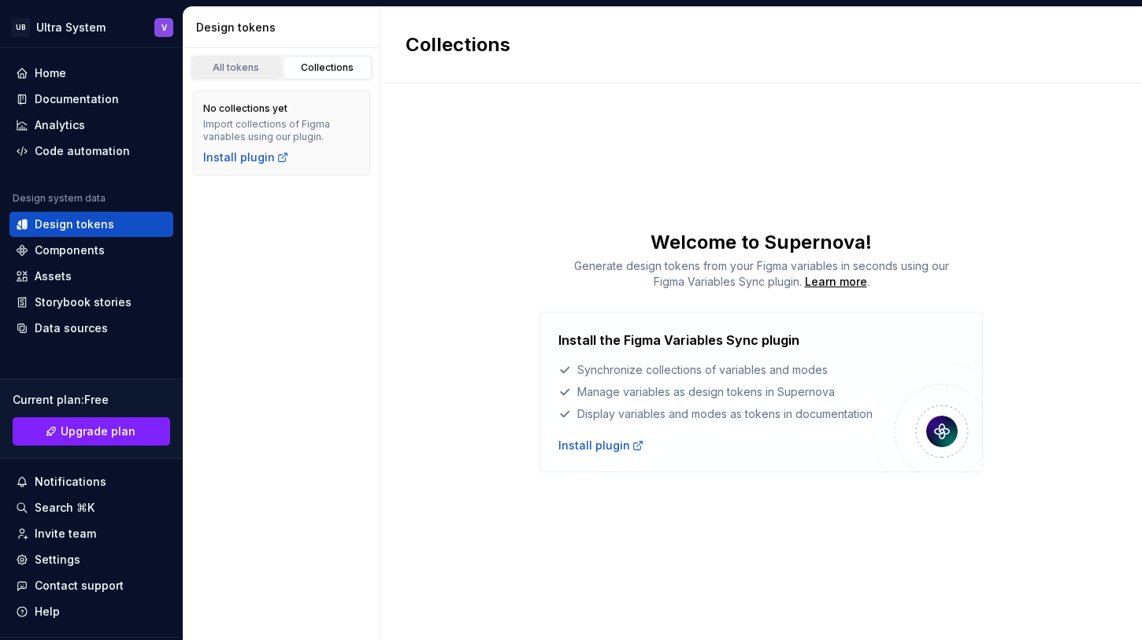
click at [243, 69] on div "All tokens" at bounding box center [236, 67] width 79 height 13
